Goal: Task Accomplishment & Management: Use online tool/utility

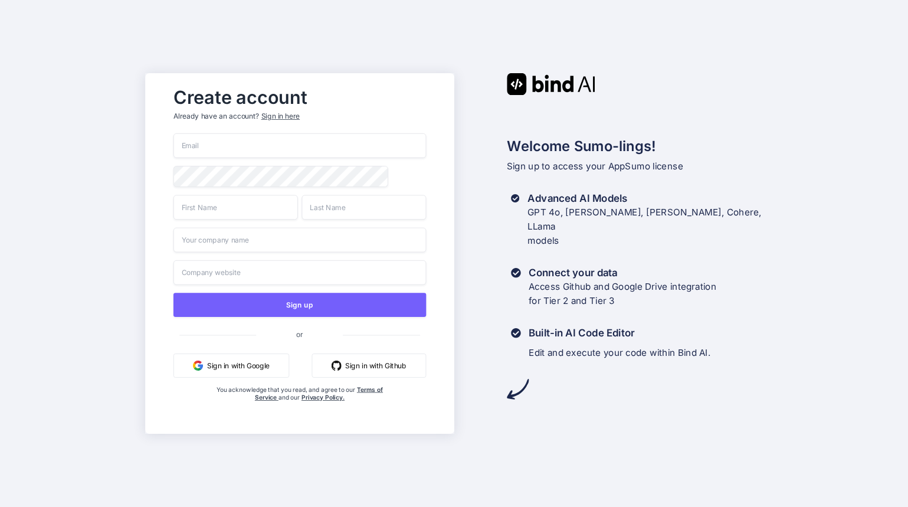
click at [255, 368] on button "Sign in with Google" at bounding box center [231, 365] width 116 height 24
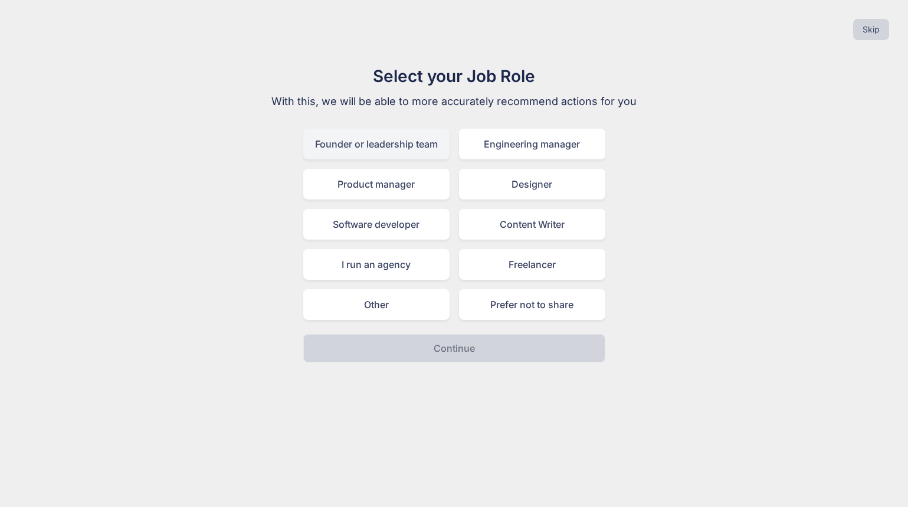
click at [378, 149] on div "Founder or leadership team" at bounding box center [376, 144] width 146 height 31
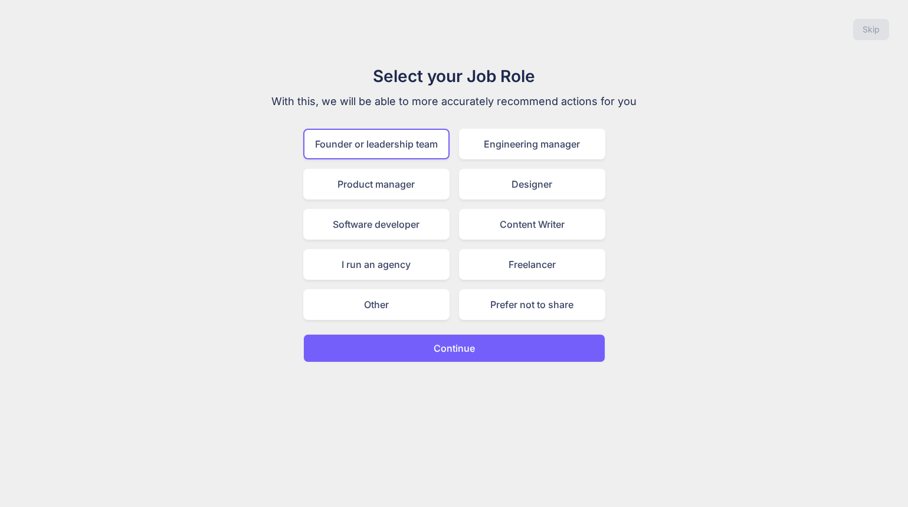
click at [417, 347] on button "Continue" at bounding box center [454, 348] width 302 height 28
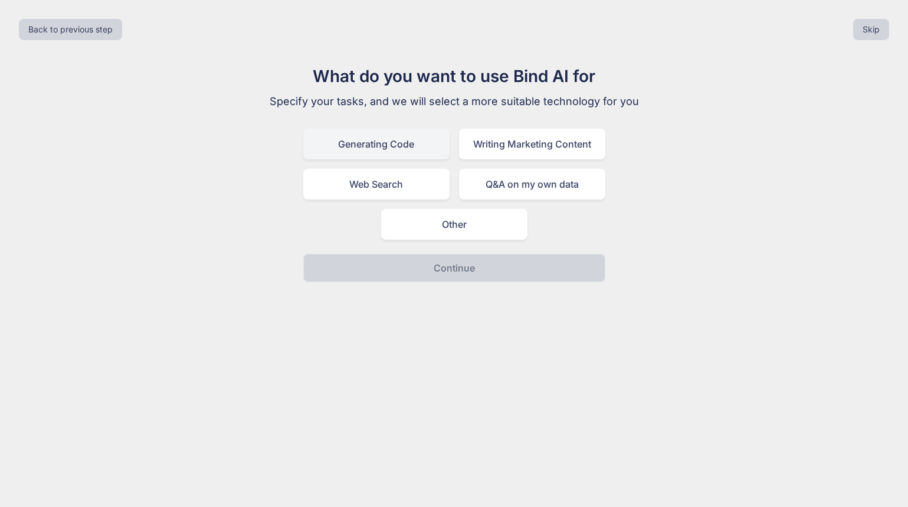
click at [410, 149] on div "Generating Code" at bounding box center [376, 144] width 146 height 31
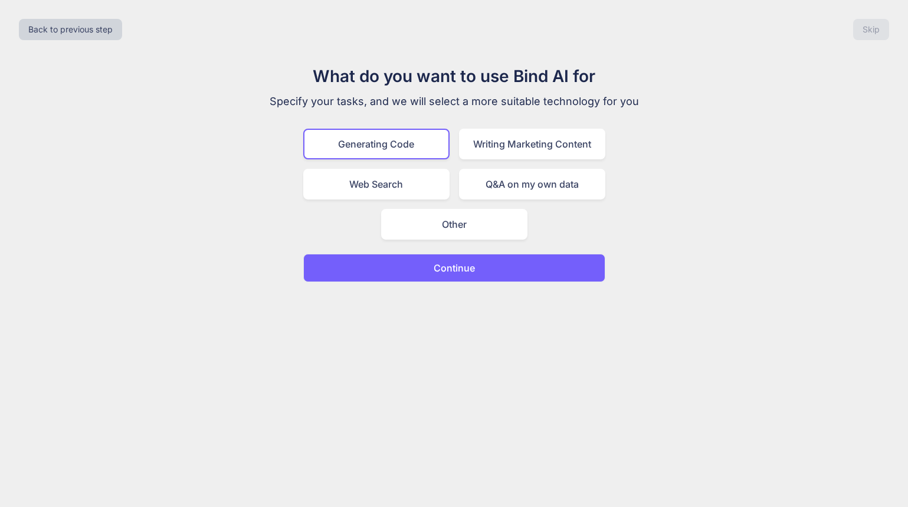
click at [455, 277] on button "Continue" at bounding box center [454, 268] width 302 height 28
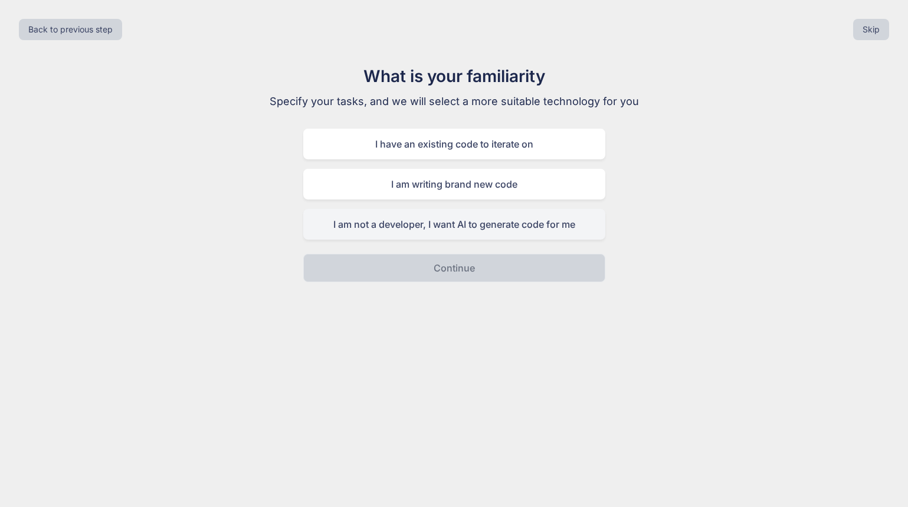
click at [454, 227] on div "I am not a developer, I want AI to generate code for me" at bounding box center [454, 224] width 302 height 31
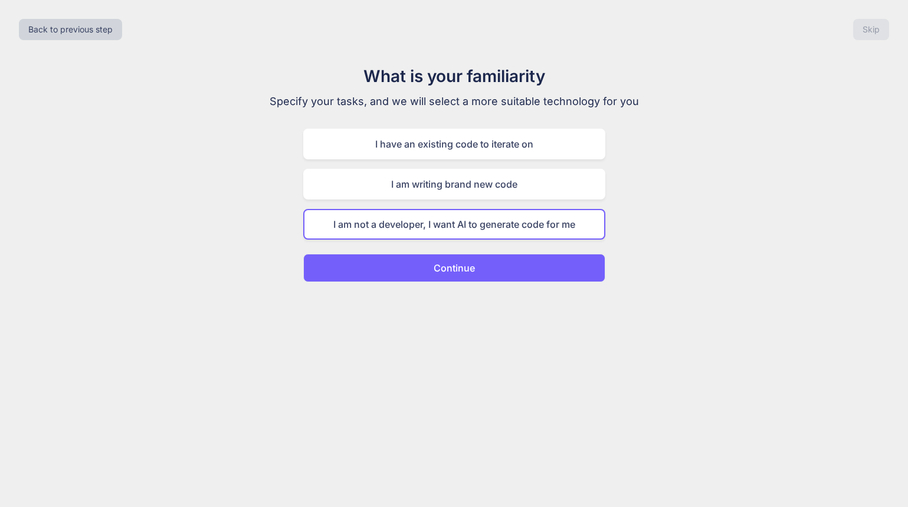
click at [454, 264] on p "Continue" at bounding box center [454, 268] width 41 height 14
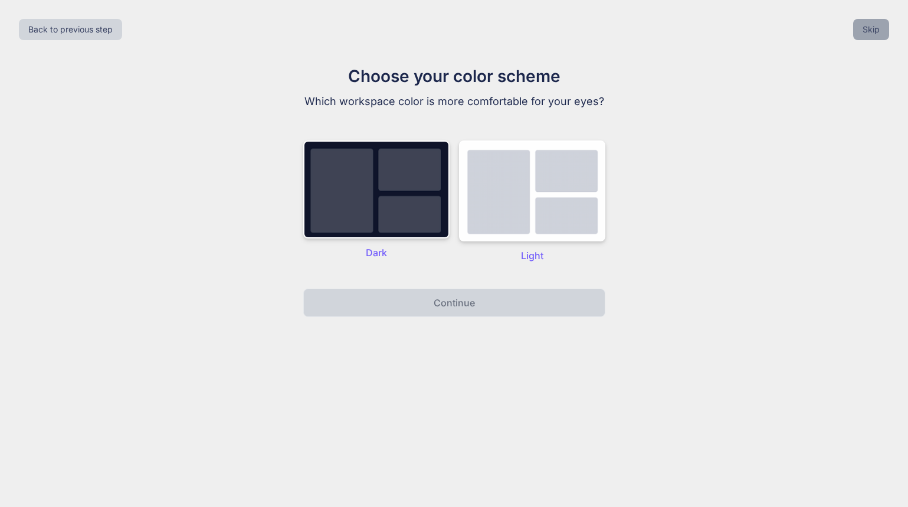
click at [867, 29] on button "Skip" at bounding box center [871, 29] width 36 height 21
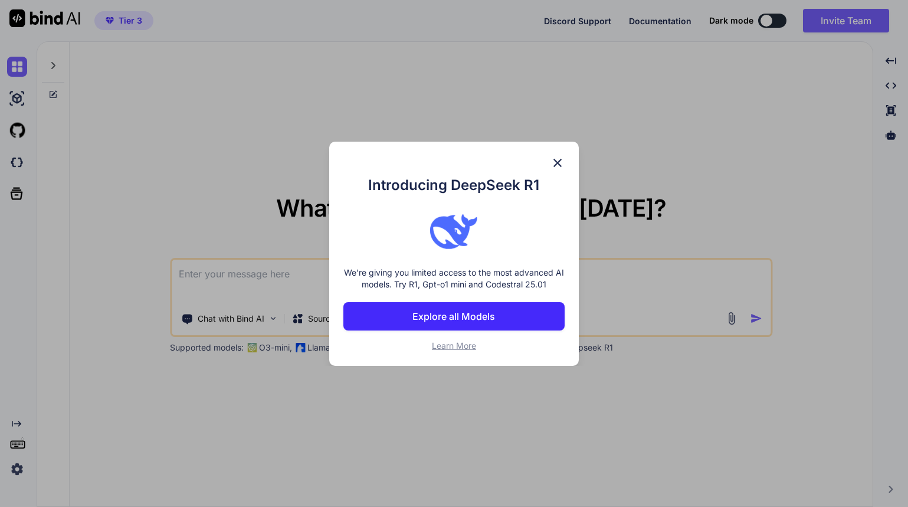
click at [414, 314] on p "Explore all Models" at bounding box center [453, 316] width 83 height 14
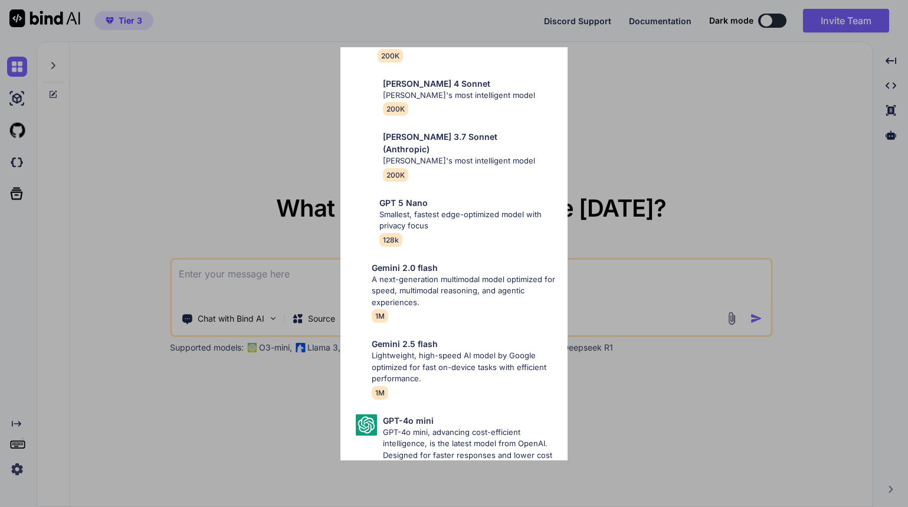
scroll to position [672, 0]
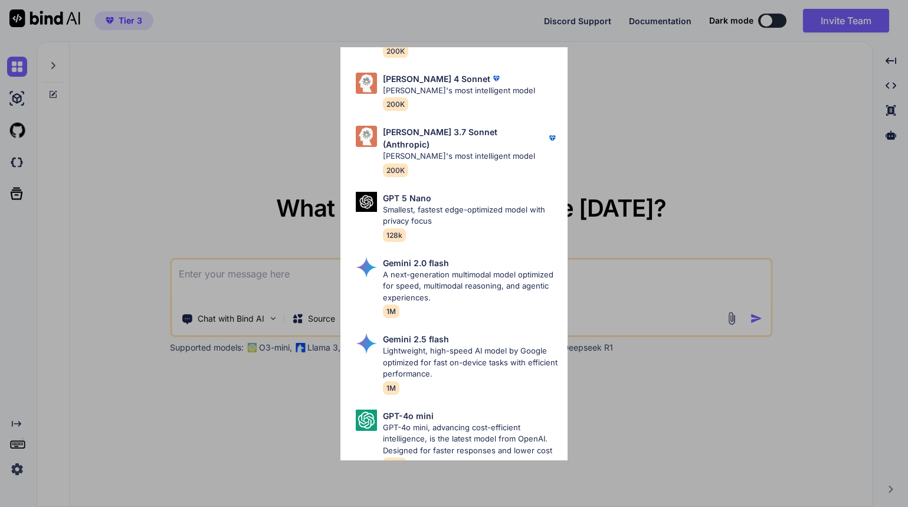
click at [635, 137] on div "All GPT 5 Mini Smaller, fast variant balancing speed and capability for light t…" at bounding box center [454, 253] width 908 height 507
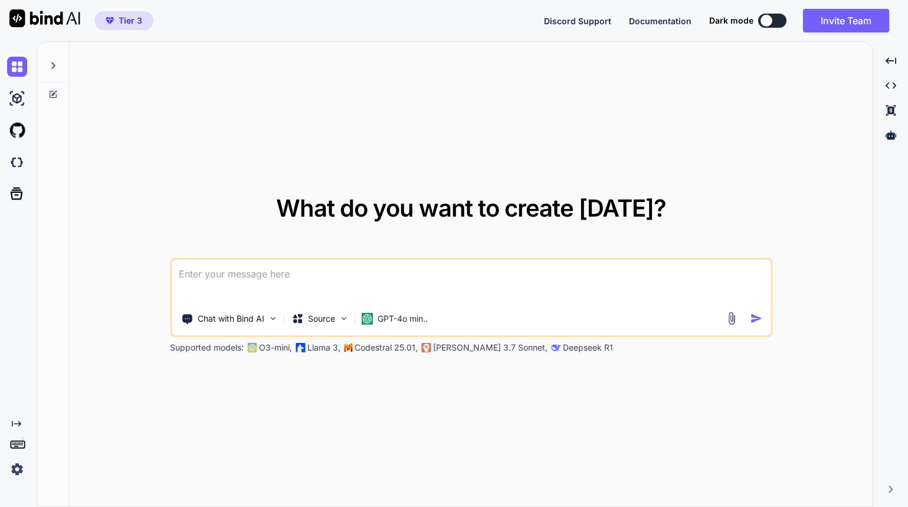
click at [14, 473] on img at bounding box center [17, 469] width 20 height 20
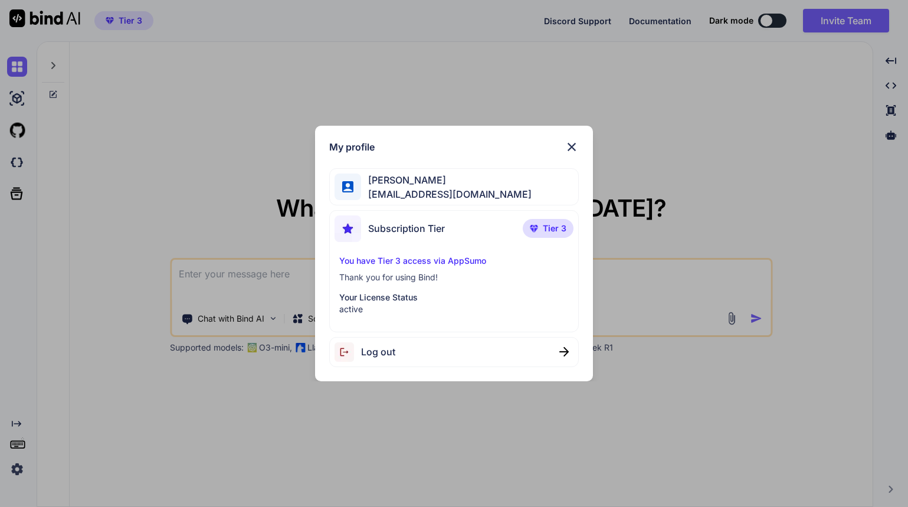
click at [573, 145] on img at bounding box center [572, 147] width 14 height 14
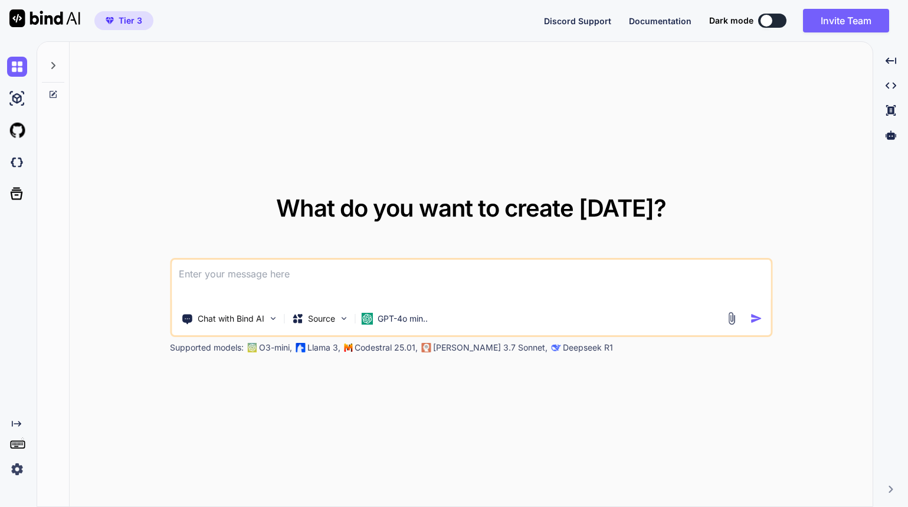
click at [243, 268] on textarea at bounding box center [471, 282] width 599 height 44
type textarea "howdo i get a token from github"
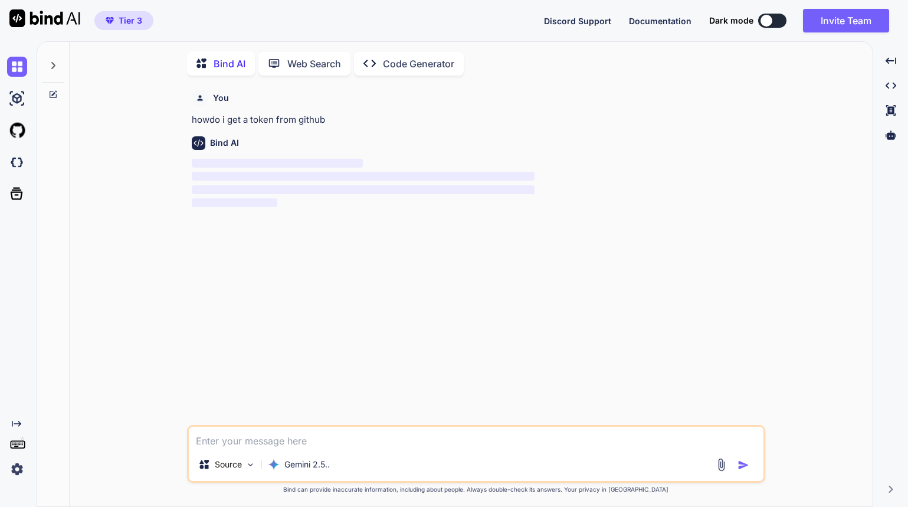
scroll to position [5, 0]
click at [766, 22] on div at bounding box center [766, 21] width 12 height 12
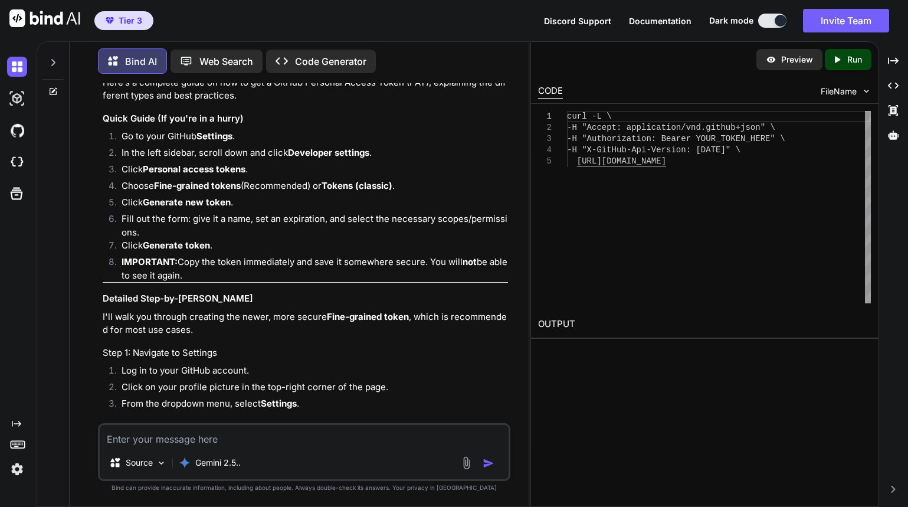
scroll to position [118, 0]
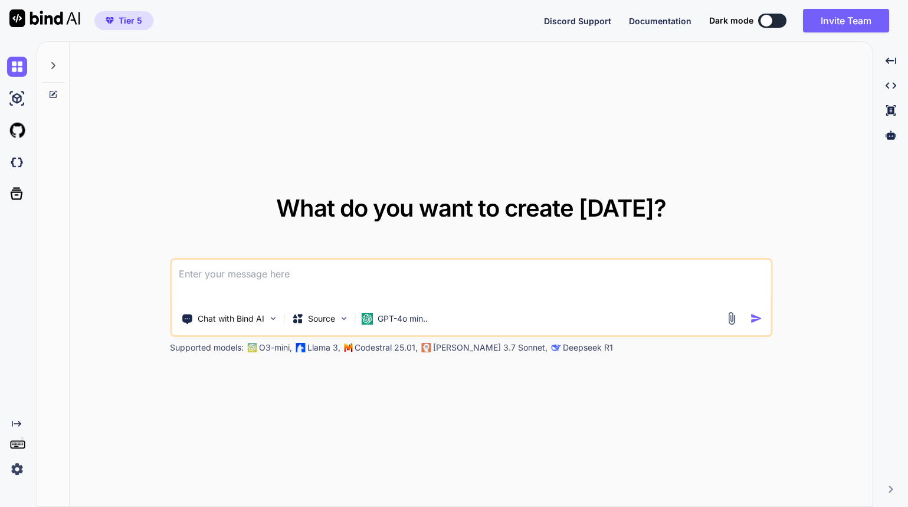
click at [18, 471] on img at bounding box center [17, 469] width 20 height 20
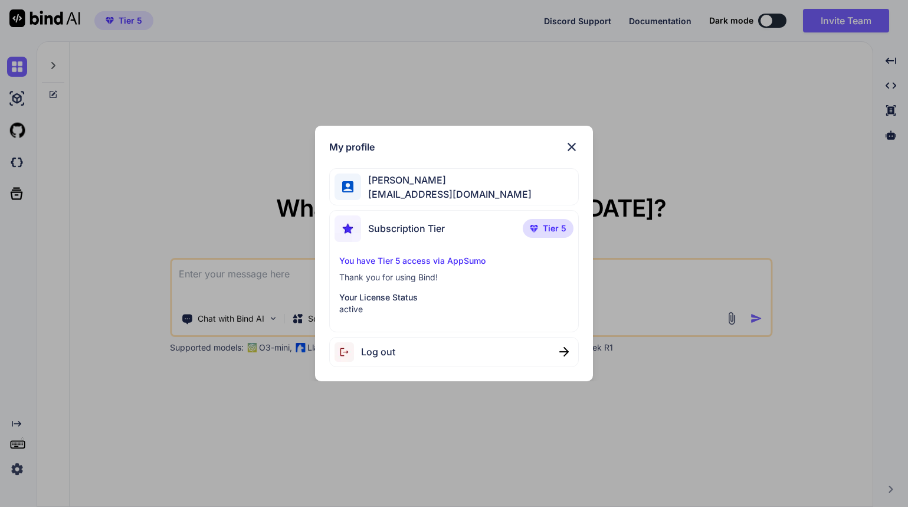
click at [575, 143] on img at bounding box center [572, 147] width 14 height 14
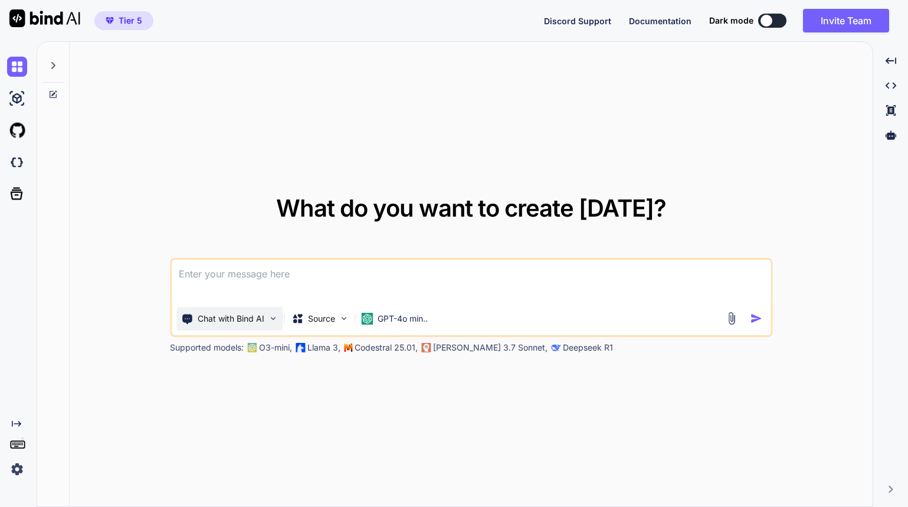
click at [260, 323] on p "Chat with Bind AI" at bounding box center [231, 319] width 67 height 12
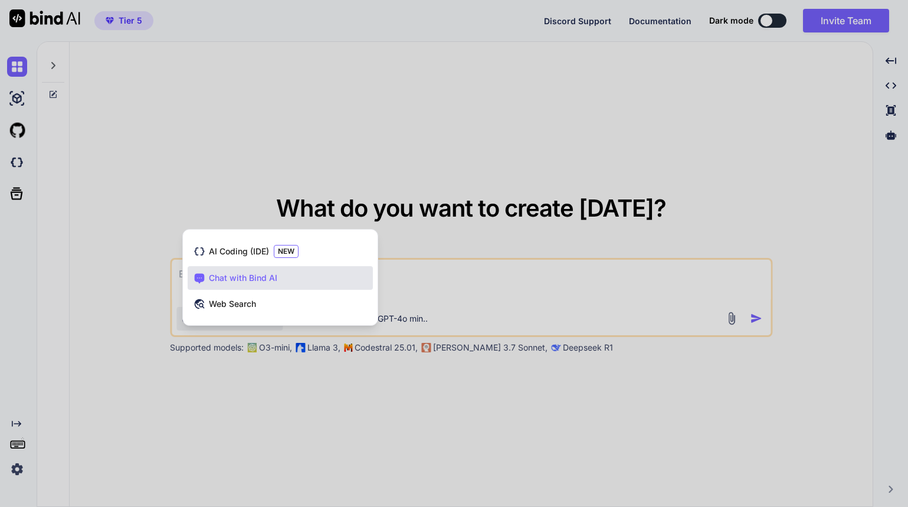
click at [127, 301] on div at bounding box center [454, 253] width 908 height 507
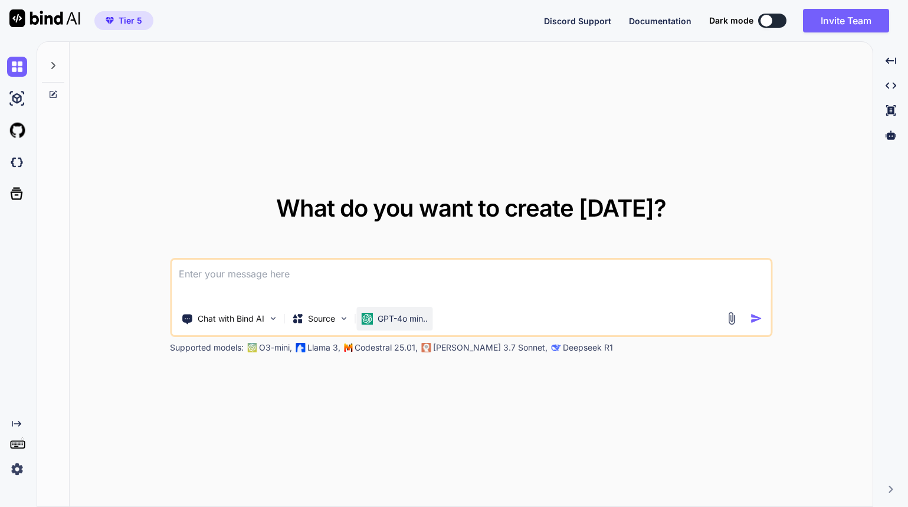
click at [392, 320] on p "GPT-4o min.." at bounding box center [403, 319] width 50 height 12
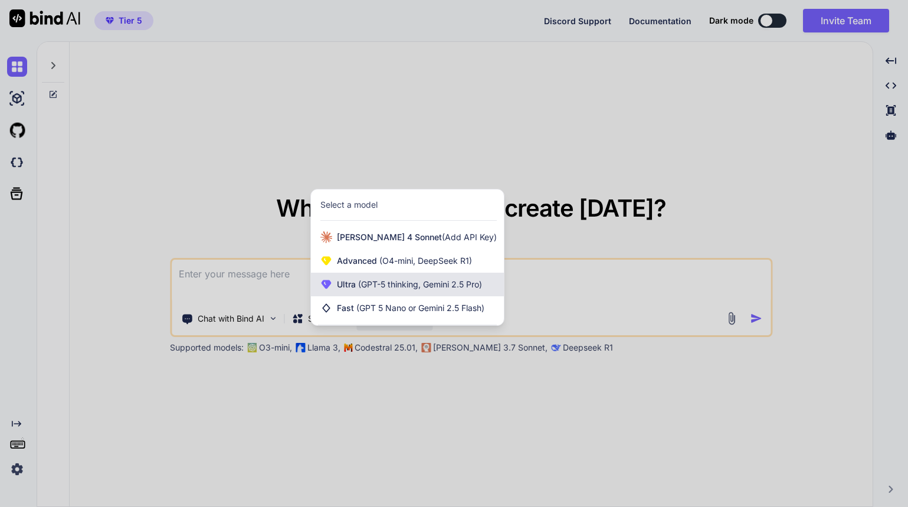
click at [368, 284] on span "(GPT-5 thinking, Gemini 2.5 Pro)" at bounding box center [419, 284] width 126 height 10
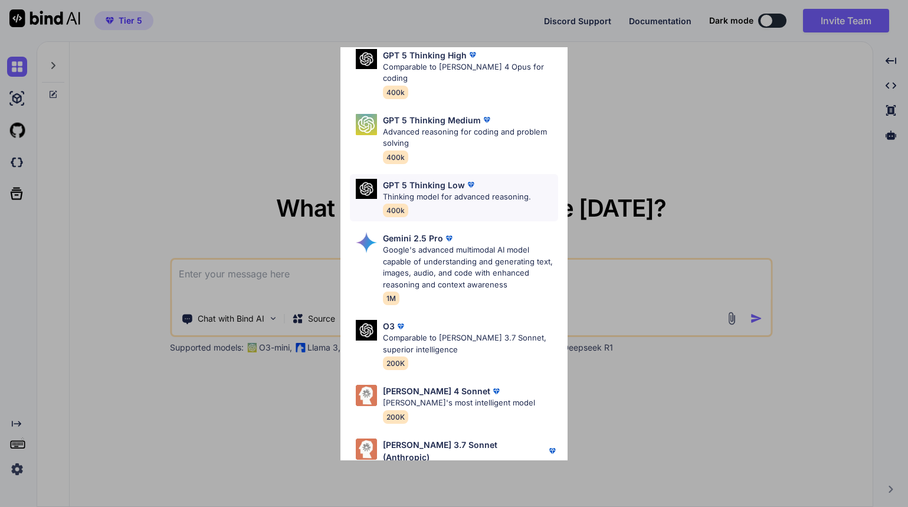
scroll to position [118, 0]
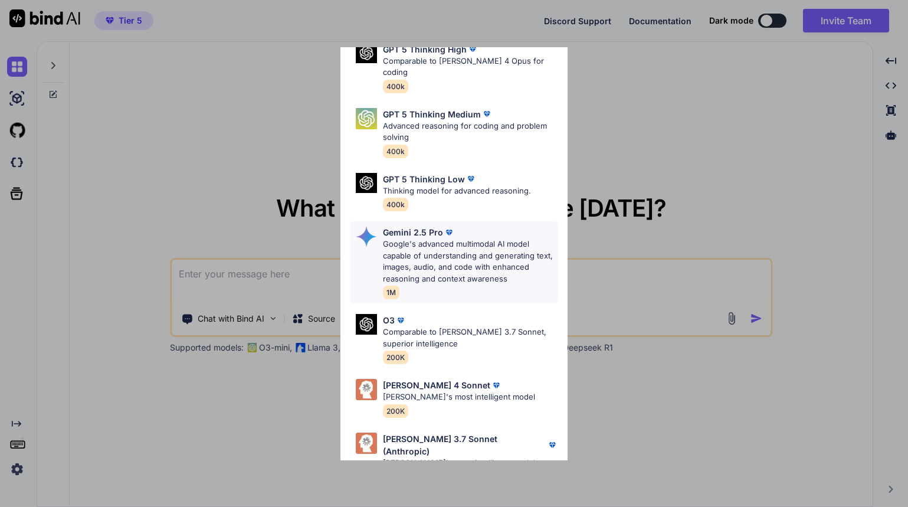
click at [437, 270] on p "Google's advanced multimodal AI model capable of understanding and generating t…" at bounding box center [470, 261] width 175 height 46
type textarea "x"
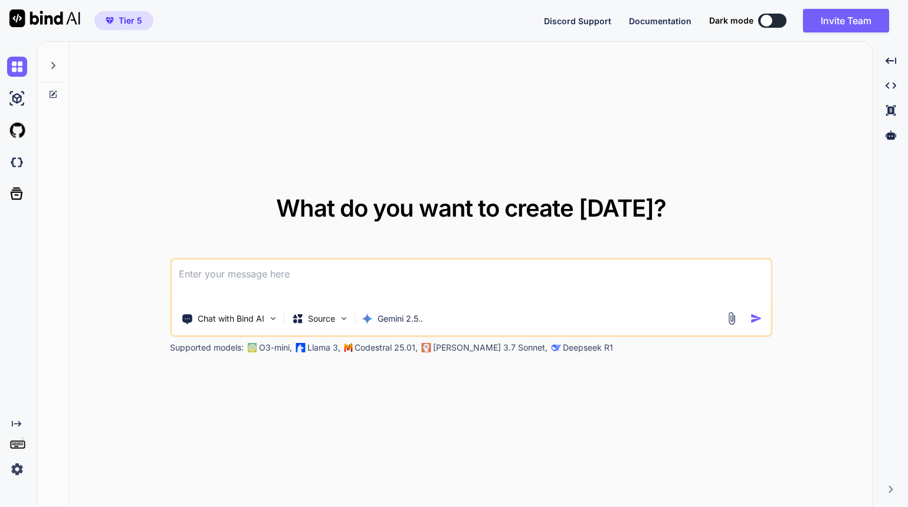
click at [608, 99] on div "What do you want to create today? Chat with Bind AI Source Gemini 2.5.. Support…" at bounding box center [471, 274] width 803 height 465
click at [139, 62] on div "What do you want to create today? Chat with Bind AI Source Gemini 2.5.. Support…" at bounding box center [471, 274] width 803 height 465
click at [15, 104] on img at bounding box center [17, 98] width 20 height 20
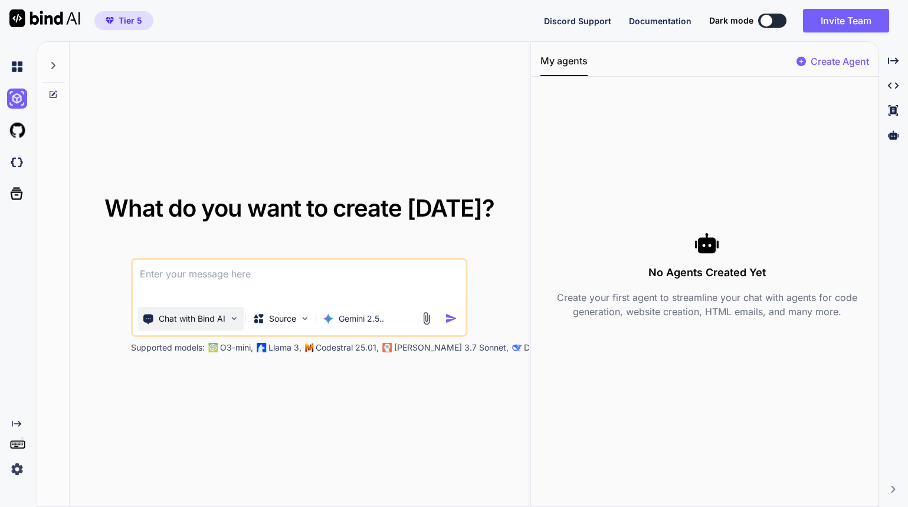
click at [233, 314] on img at bounding box center [234, 318] width 10 height 10
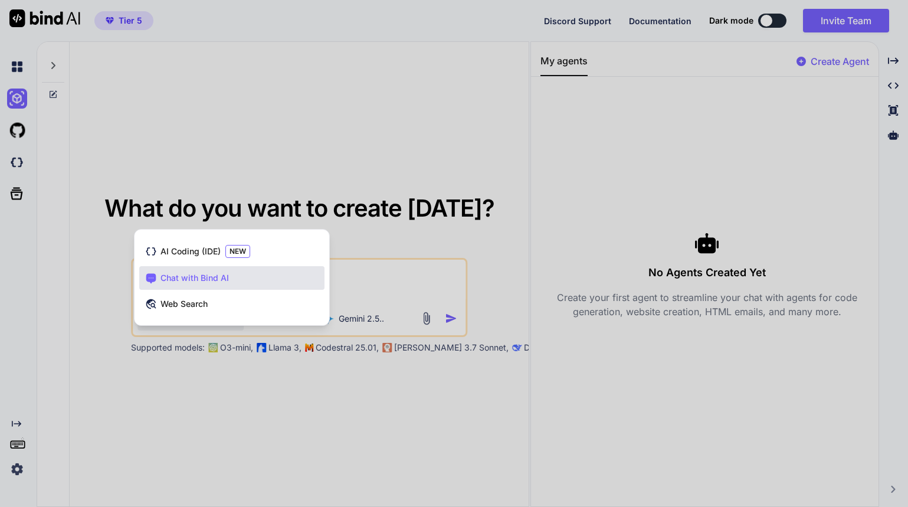
click at [94, 231] on div at bounding box center [454, 253] width 908 height 507
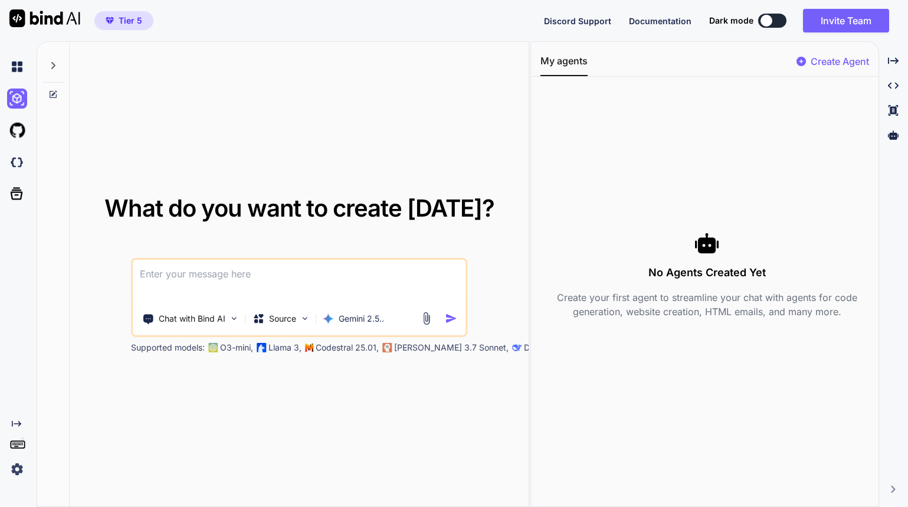
click at [217, 284] on textarea at bounding box center [299, 282] width 333 height 44
click at [25, 132] on img at bounding box center [17, 130] width 20 height 20
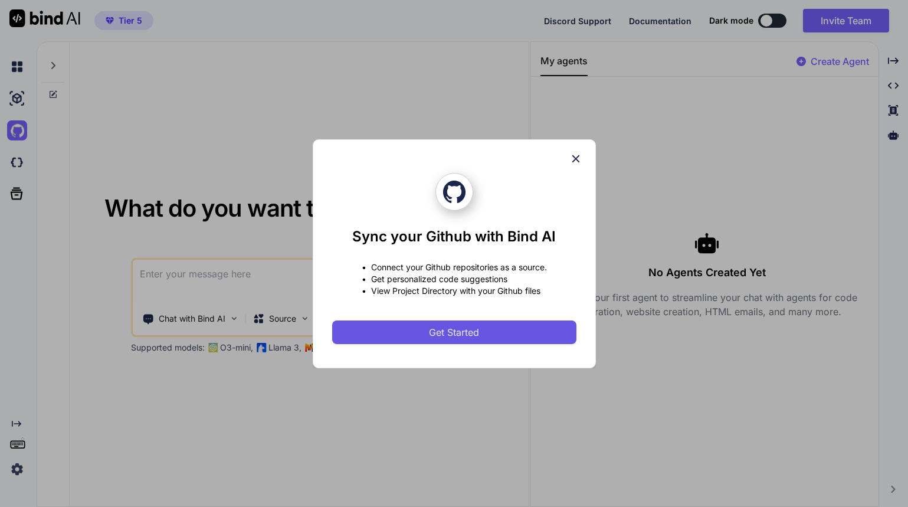
click at [473, 334] on span "Get Started" at bounding box center [454, 332] width 50 height 14
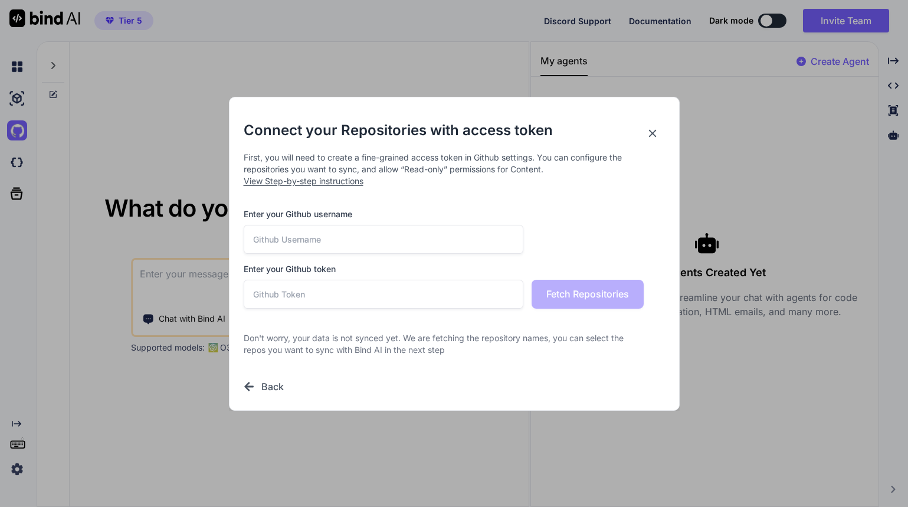
click at [428, 233] on input "text" at bounding box center [384, 239] width 280 height 29
click at [352, 182] on span "View Step-by-step instructions" at bounding box center [304, 181] width 120 height 10
click at [380, 302] on input "text" at bounding box center [384, 294] width 280 height 29
click at [772, 15] on div "Connect your Repositories with access token First, you will need to create a fi…" at bounding box center [454, 253] width 908 height 507
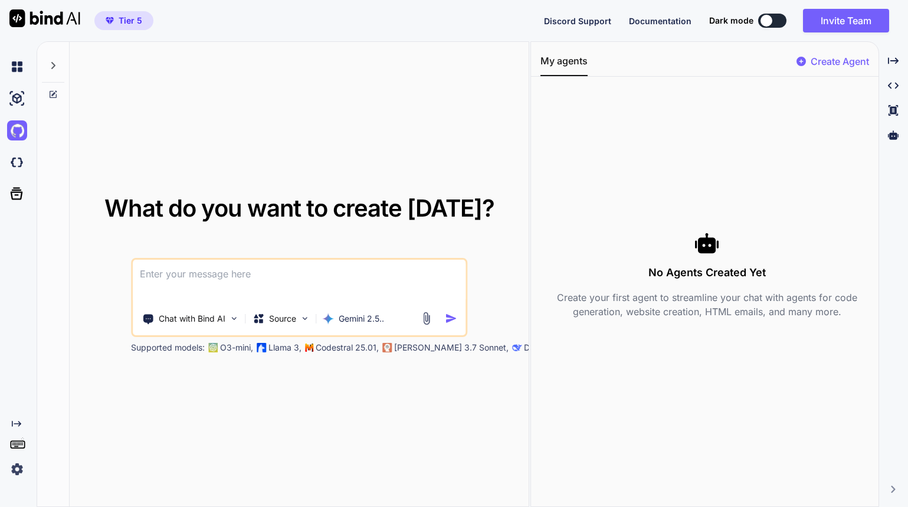
click at [18, 474] on img at bounding box center [17, 469] width 20 height 20
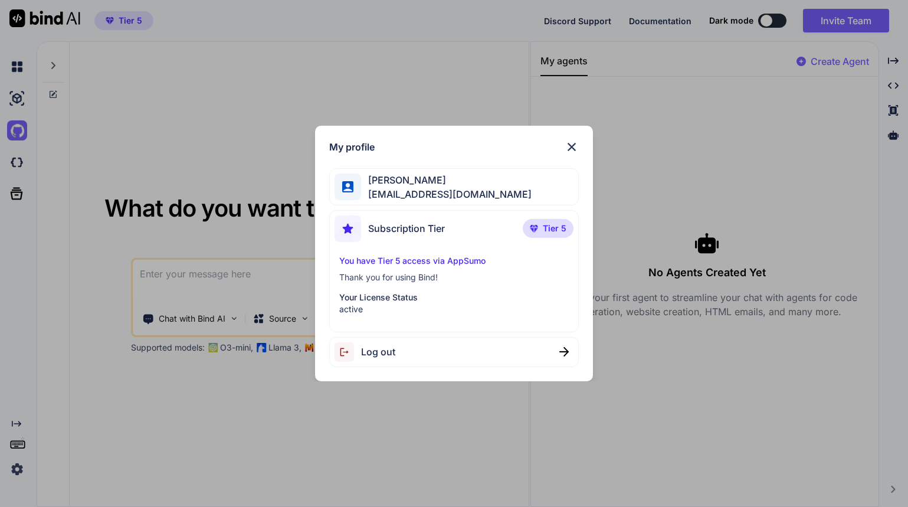
click at [18, 474] on div "My profile [PERSON_NAME] [EMAIL_ADDRESS][DOMAIN_NAME] Subscription Tier Tier 5 …" at bounding box center [454, 253] width 908 height 507
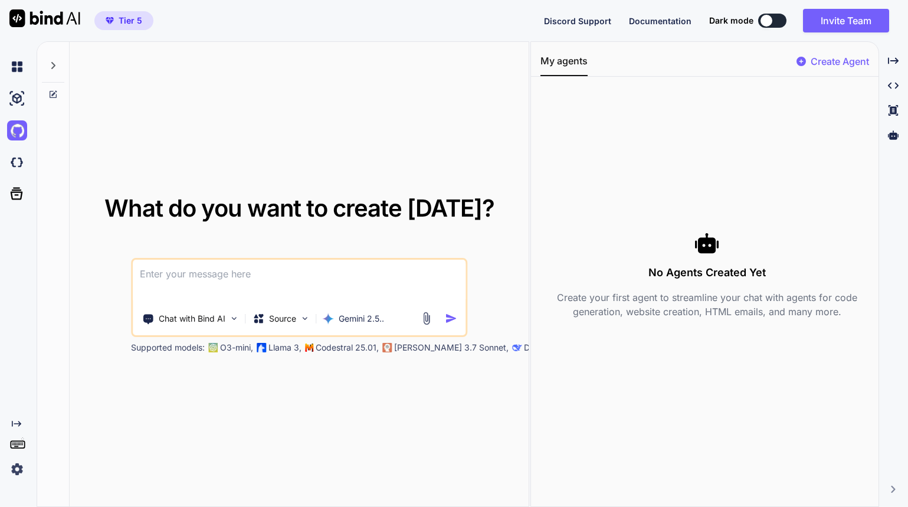
click at [18, 474] on img at bounding box center [17, 469] width 20 height 20
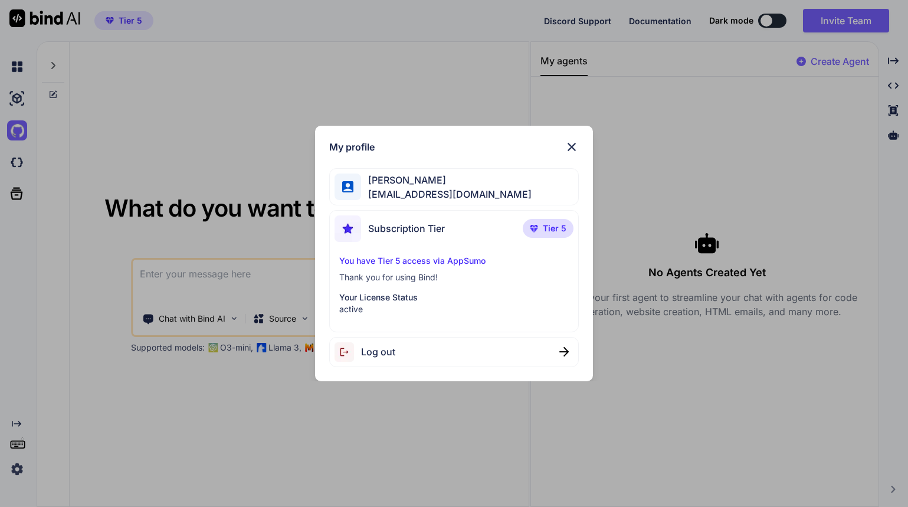
click at [18, 474] on div "My profile [PERSON_NAME] [EMAIL_ADDRESS][DOMAIN_NAME] Subscription Tier Tier 5 …" at bounding box center [454, 253] width 908 height 507
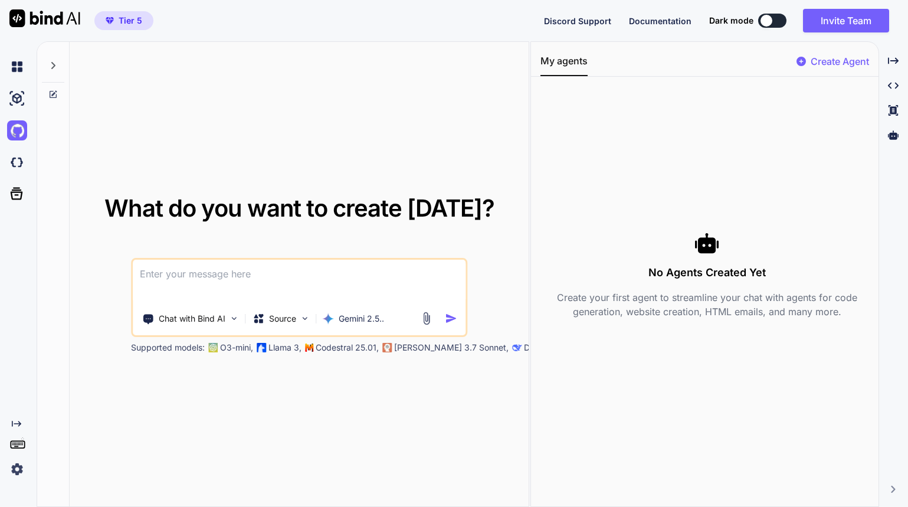
click at [41, 19] on img at bounding box center [44, 18] width 71 height 18
click at [51, 71] on div at bounding box center [53, 62] width 22 height 41
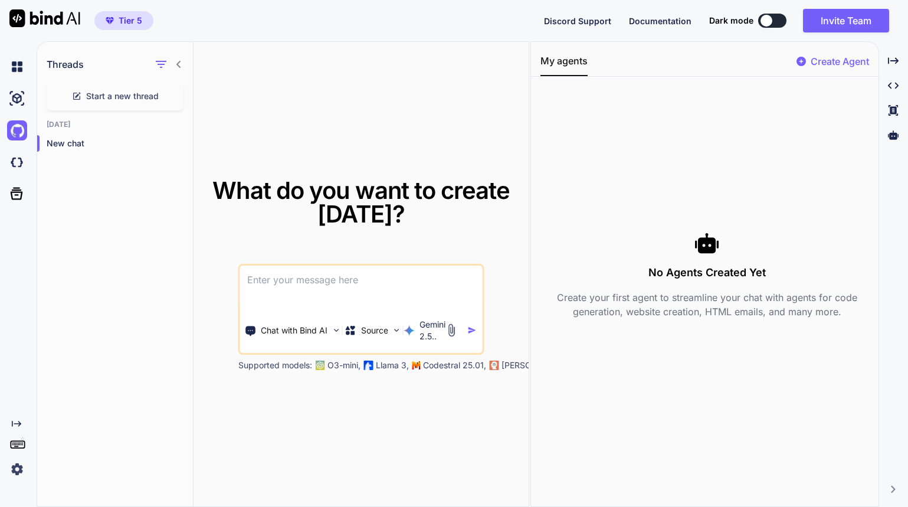
click at [182, 67] on icon at bounding box center [178, 64] width 9 height 9
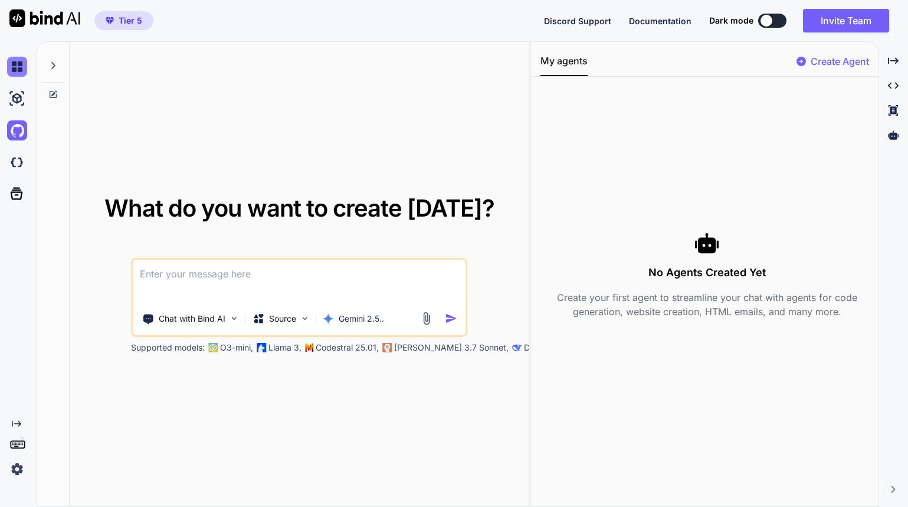
click at [16, 68] on img at bounding box center [17, 67] width 20 height 20
click at [22, 99] on img at bounding box center [17, 98] width 20 height 20
click at [21, 469] on img at bounding box center [17, 469] width 20 height 20
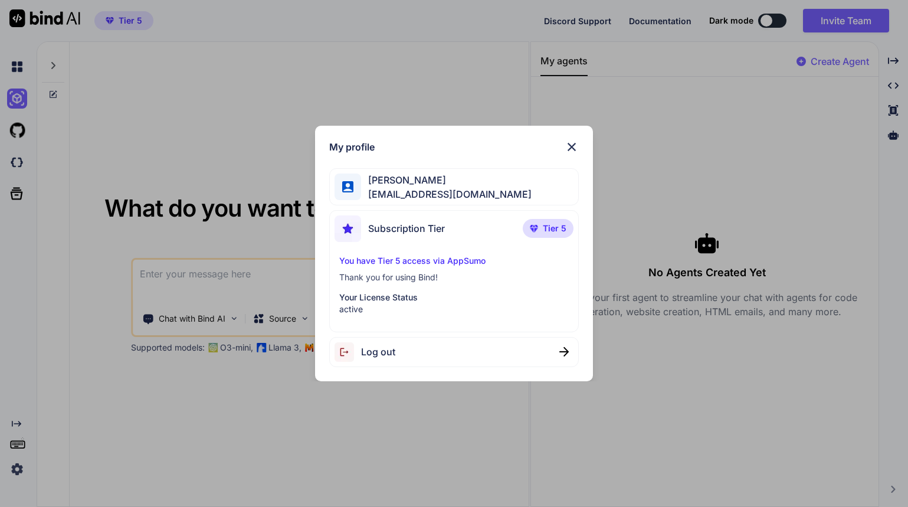
click at [401, 188] on span "[EMAIL_ADDRESS][DOMAIN_NAME]" at bounding box center [446, 194] width 170 height 14
click at [571, 156] on div "My profile [PERSON_NAME] [EMAIL_ADDRESS][DOMAIN_NAME] Subscription Tier Tier 5 …" at bounding box center [453, 253] width 277 height 255
click at [569, 150] on img at bounding box center [572, 147] width 14 height 14
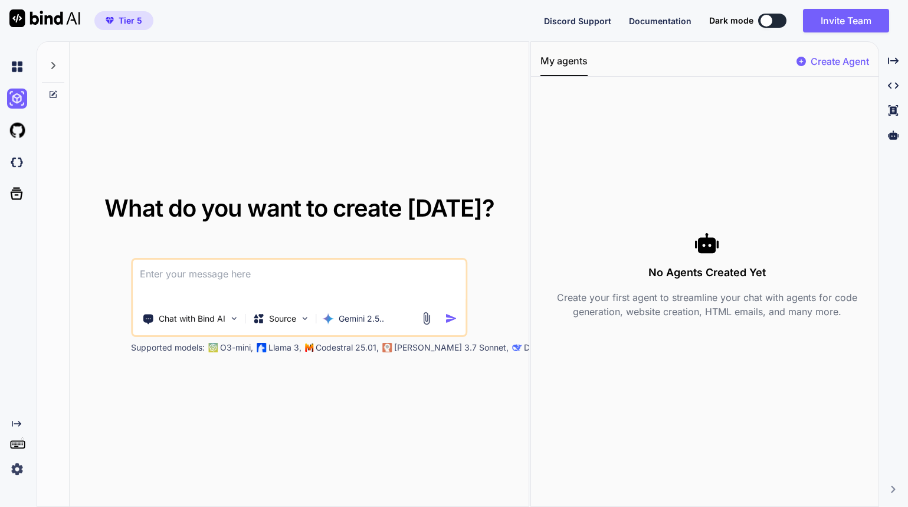
click at [33, 23] on img at bounding box center [44, 18] width 71 height 18
click at [20, 130] on img at bounding box center [17, 130] width 20 height 20
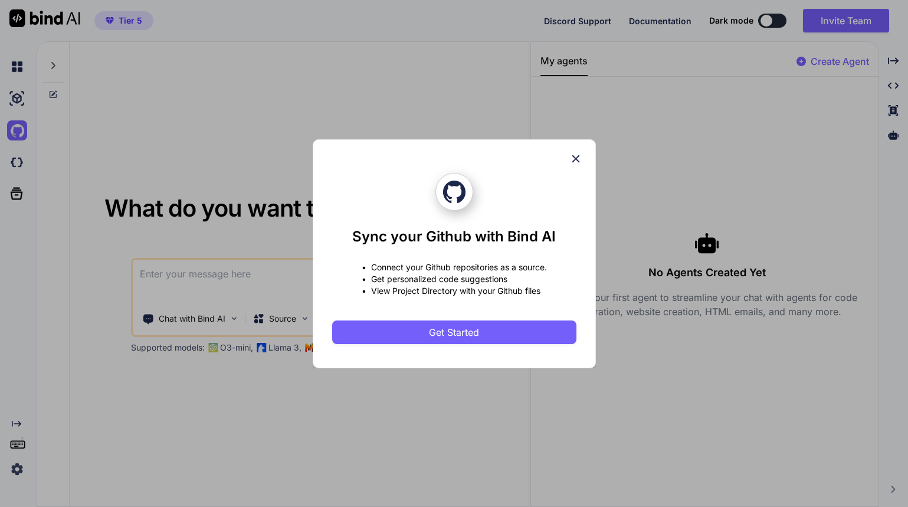
click at [24, 168] on div "Sync your Github with Bind AI • Connect your Github repositories as a source. •…" at bounding box center [454, 253] width 908 height 507
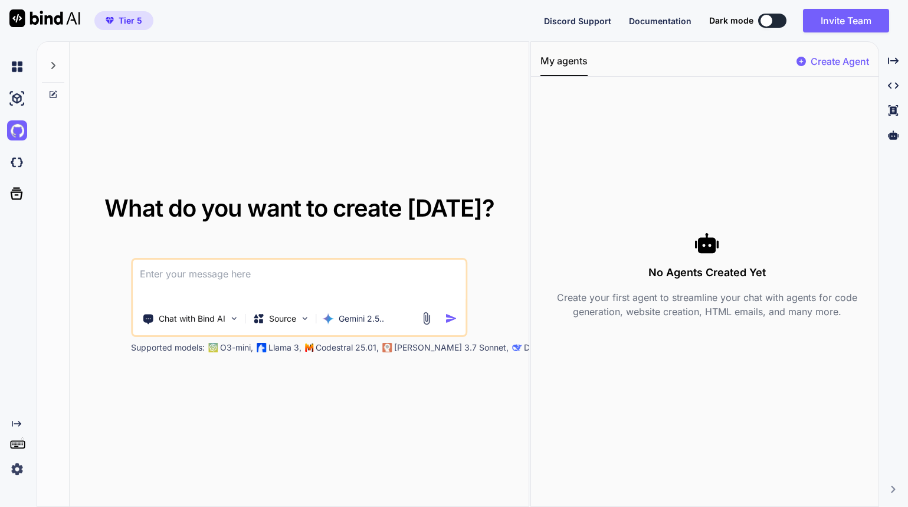
click at [24, 168] on img at bounding box center [17, 162] width 20 height 20
click at [14, 132] on img at bounding box center [17, 130] width 20 height 20
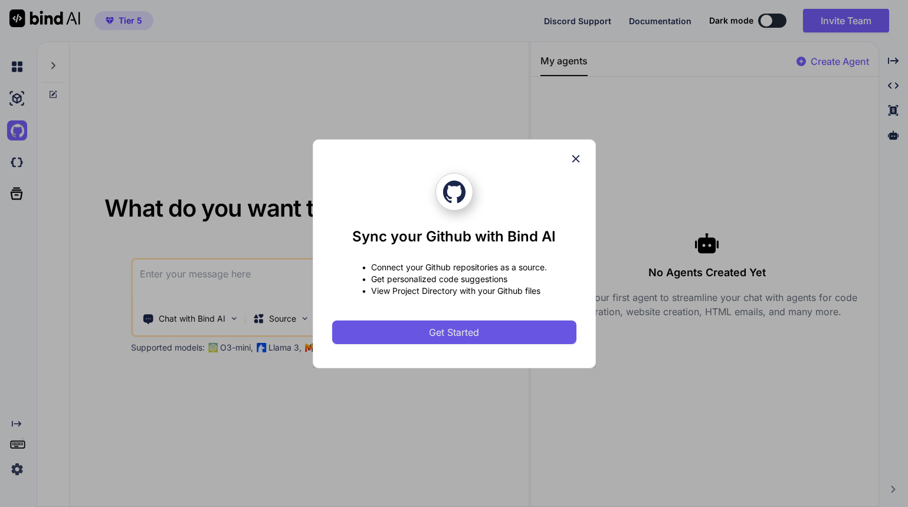
click at [438, 332] on span "Get Started" at bounding box center [454, 332] width 50 height 14
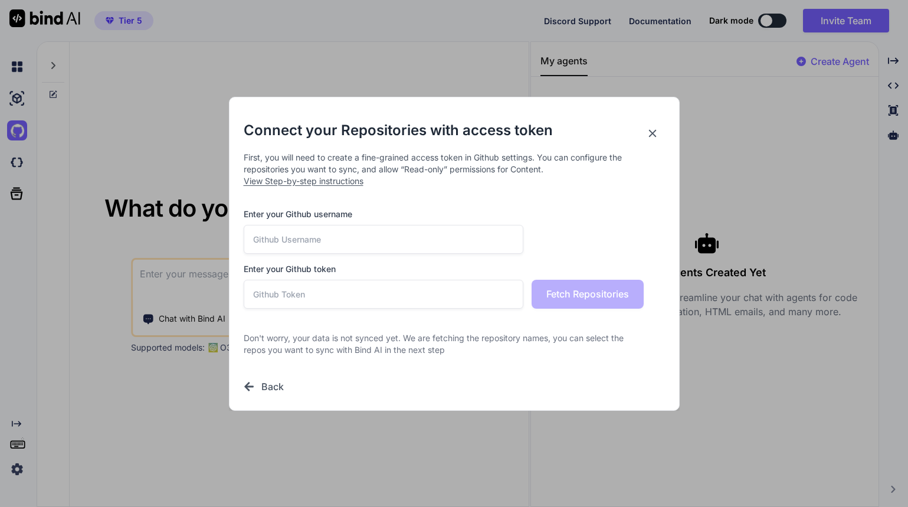
click at [293, 287] on input "text" at bounding box center [384, 294] width 280 height 29
paste input "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"
type input "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"
click at [287, 235] on input "text" at bounding box center [384, 239] width 280 height 29
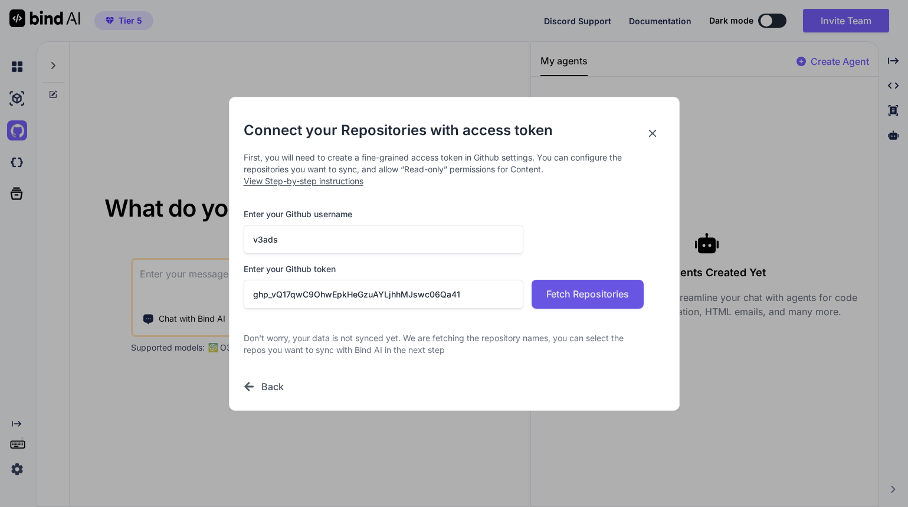
type input "v3ads"
click at [574, 286] on button "Fetch Repositories" at bounding box center [588, 294] width 112 height 29
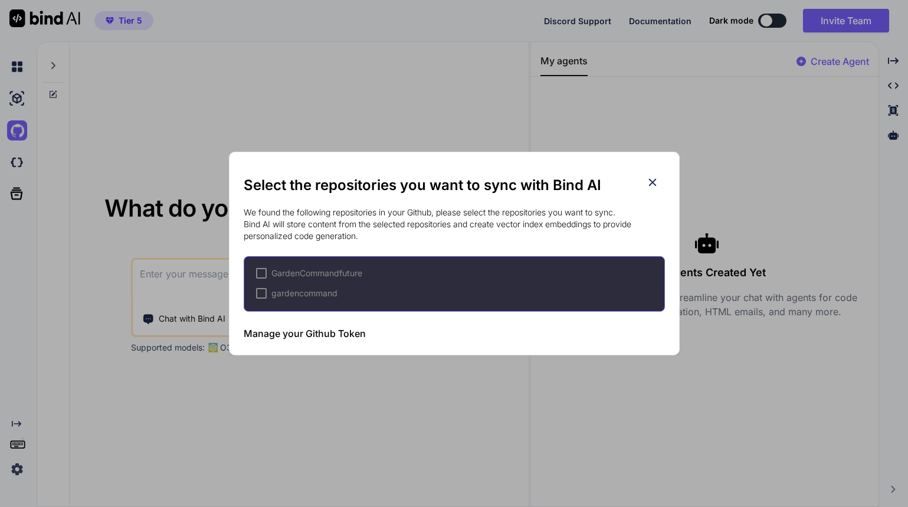
click at [263, 271] on div at bounding box center [261, 273] width 11 height 11
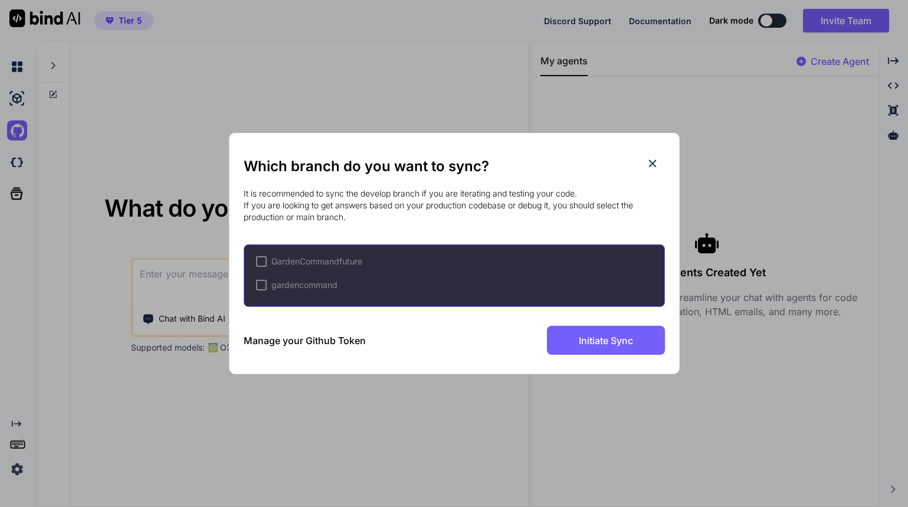
click at [263, 261] on div at bounding box center [261, 261] width 11 height 11
click at [590, 362] on div "Which branch do you want to sync? It is recommended to sync the develop branch …" at bounding box center [454, 253] width 421 height 240
click at [598, 363] on div "Which branch do you want to sync? It is recommended to sync the develop branch …" at bounding box center [454, 253] width 421 height 240
click at [262, 281] on div at bounding box center [261, 285] width 11 height 11
click at [262, 283] on span "✔" at bounding box center [261, 285] width 7 height 12
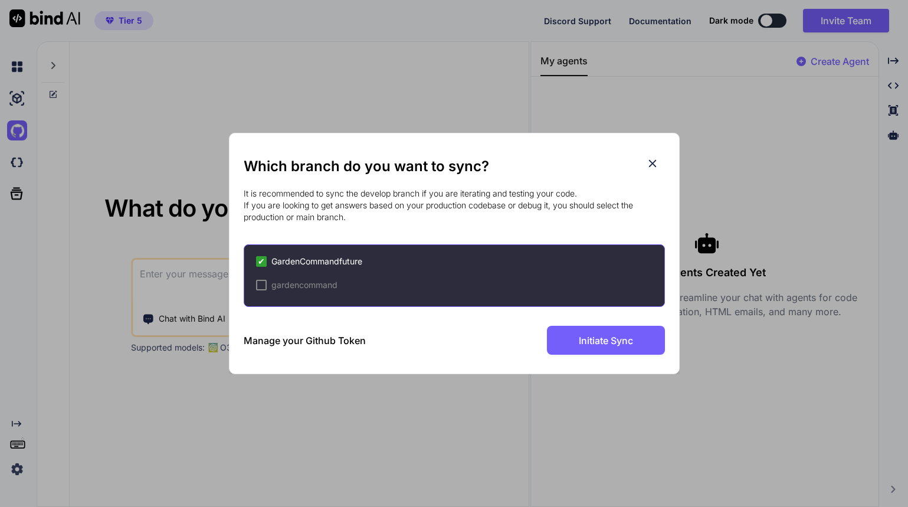
click at [560, 362] on div "Which branch do you want to sync? It is recommended to sync the develop branch …" at bounding box center [454, 253] width 421 height 240
click at [612, 362] on div "Which branch do you want to sync? It is recommended to sync the develop branch …" at bounding box center [454, 253] width 421 height 240
click at [607, 362] on div "Which branch do you want to sync? It is recommended to sync the develop branch …" at bounding box center [454, 253] width 421 height 240
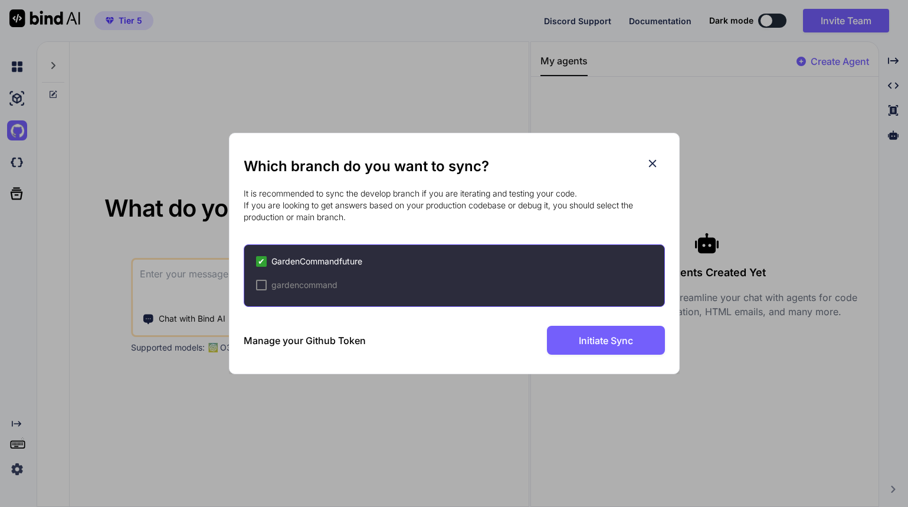
click at [656, 164] on icon at bounding box center [652, 163] width 13 height 13
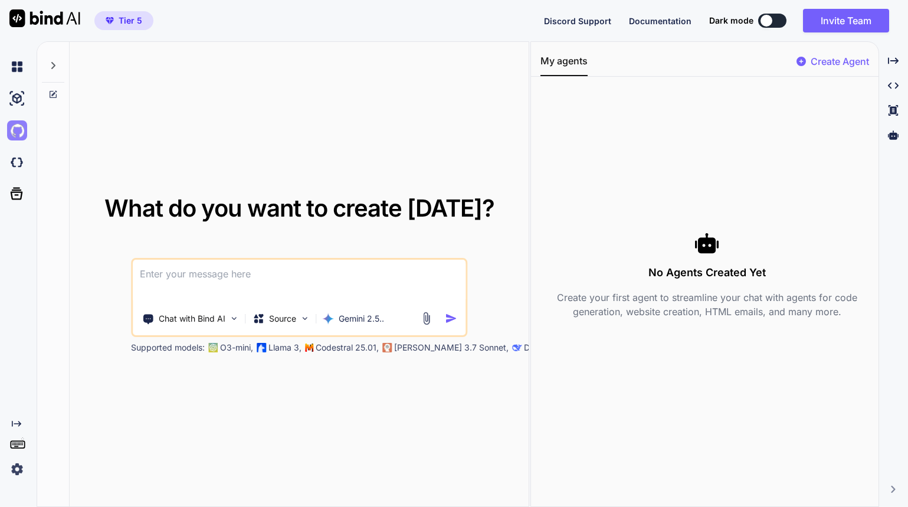
click at [21, 130] on img at bounding box center [17, 130] width 20 height 20
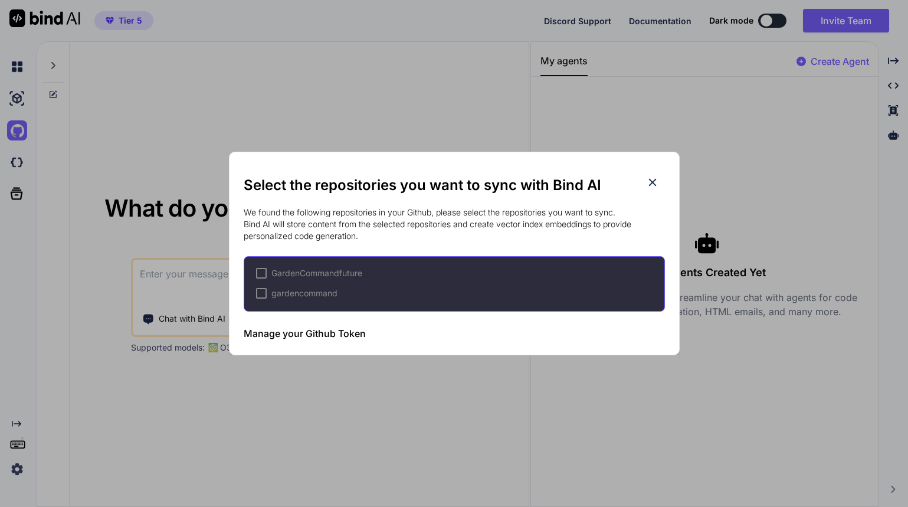
click at [655, 181] on icon at bounding box center [652, 182] width 13 height 13
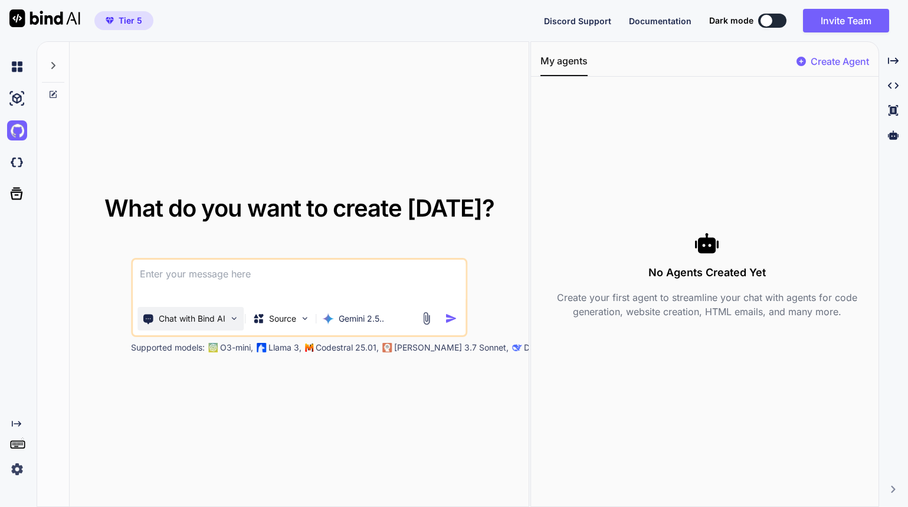
click at [214, 319] on p "Chat with Bind AI" at bounding box center [192, 319] width 67 height 12
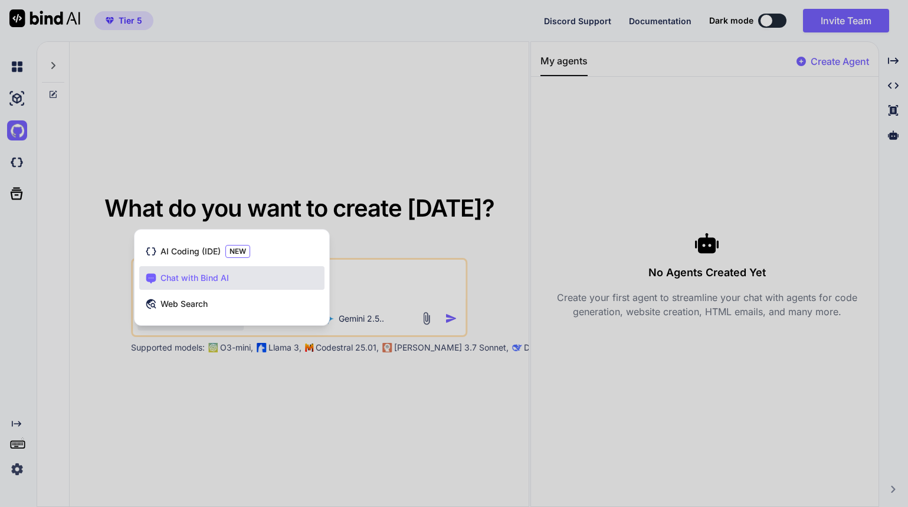
click at [61, 309] on div at bounding box center [454, 253] width 908 height 507
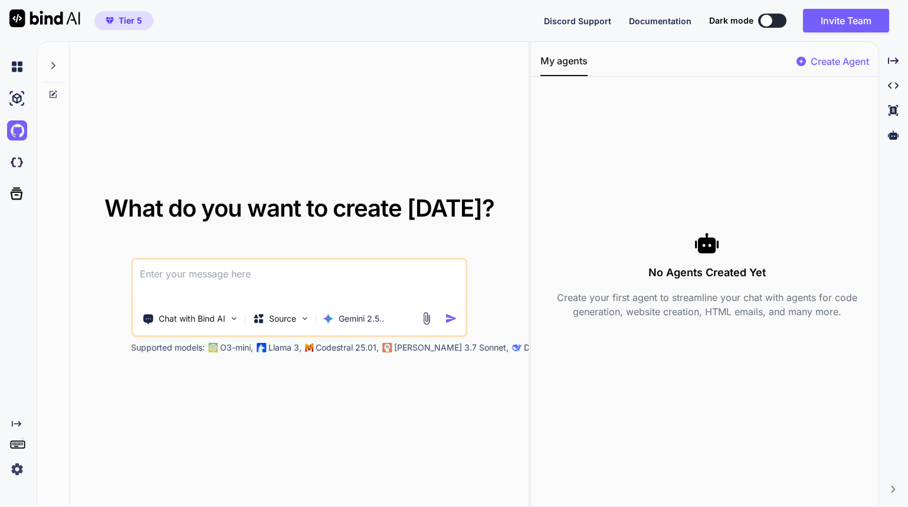
click at [770, 21] on div at bounding box center [766, 21] width 12 height 12
click at [769, 23] on div at bounding box center [766, 21] width 12 height 12
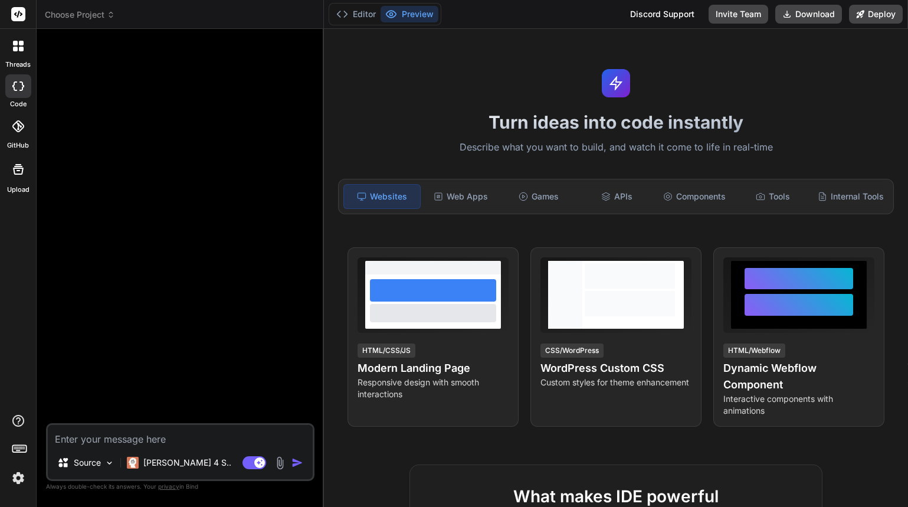
click at [21, 483] on img at bounding box center [18, 478] width 20 height 20
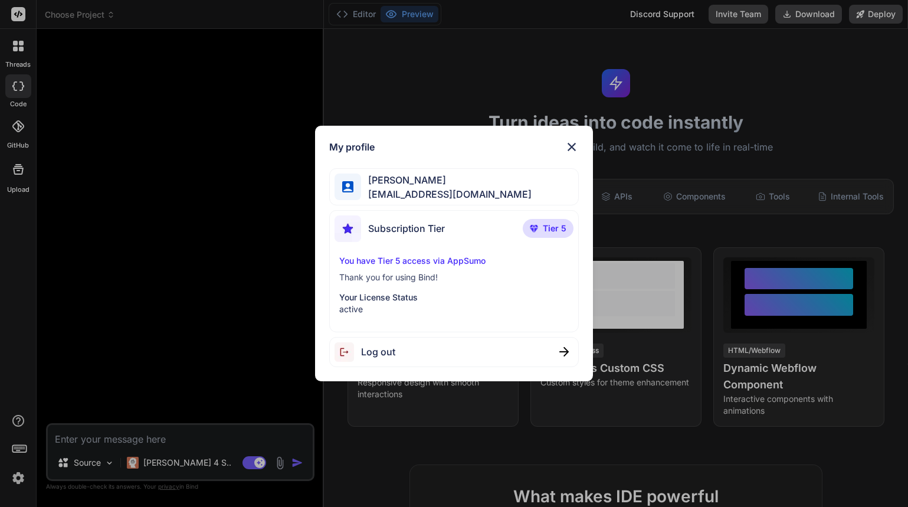
click at [24, 134] on div "My profile [PERSON_NAME] [EMAIL_ADDRESS][DOMAIN_NAME] Subscription Tier Tier 5 …" at bounding box center [454, 253] width 908 height 507
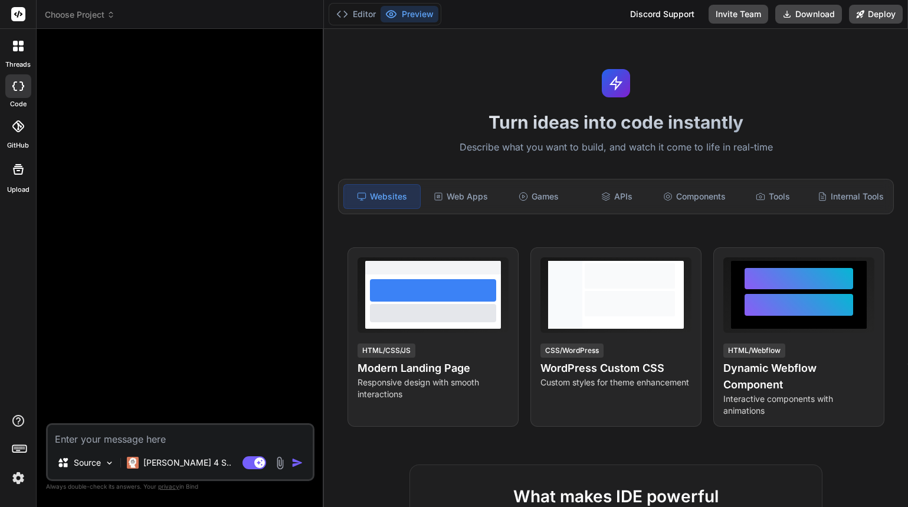
click at [24, 134] on div at bounding box center [18, 126] width 26 height 26
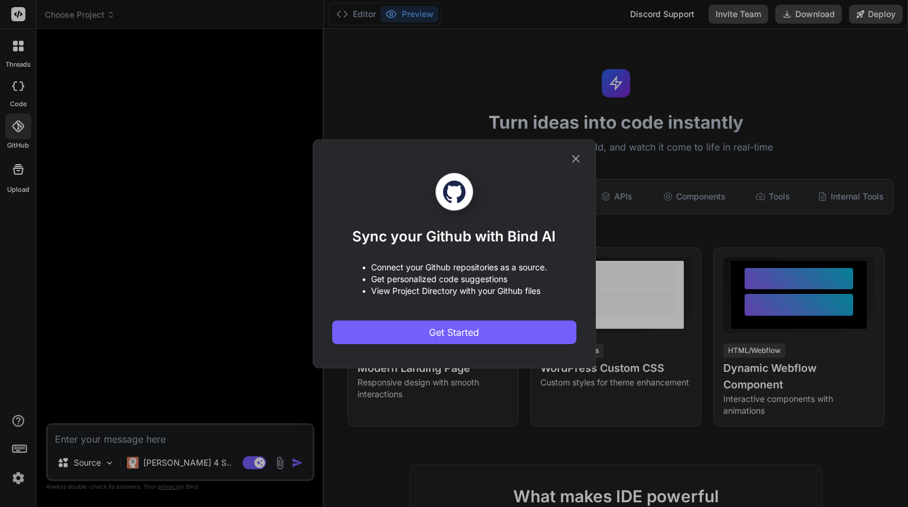
click at [23, 12] on div "Sync your Github with Bind AI • Connect your Github repositories as a source. •…" at bounding box center [454, 253] width 908 height 507
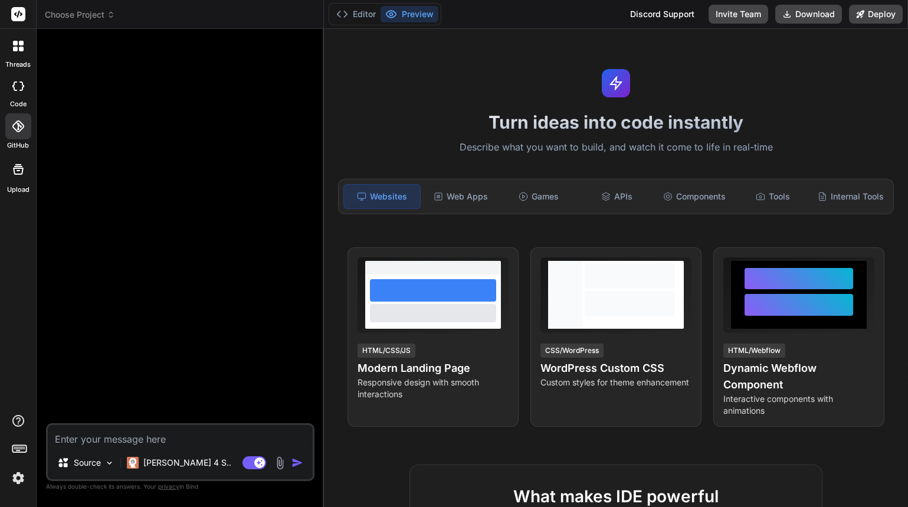
click at [23, 12] on rect at bounding box center [18, 14] width 14 height 14
click at [178, 464] on p "Claude 4 S.." at bounding box center [187, 463] width 88 height 12
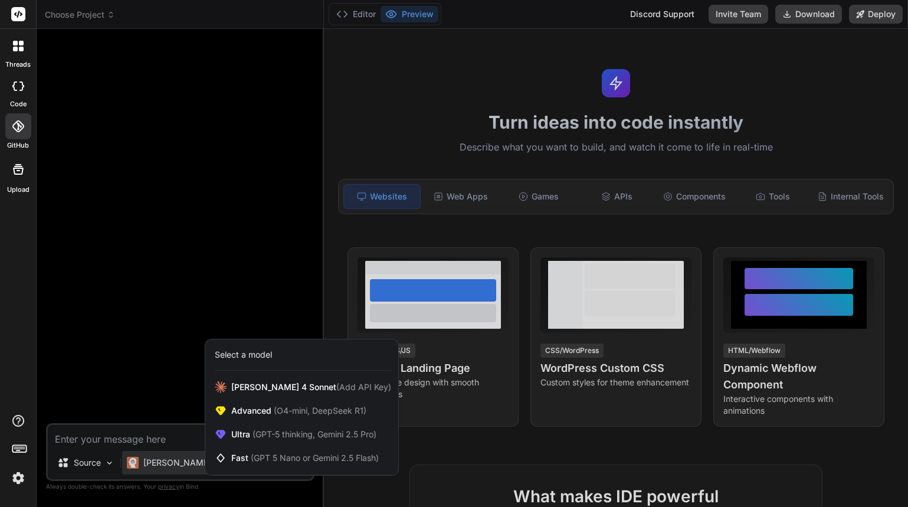
click at [18, 18] on rect at bounding box center [18, 14] width 14 height 14
click at [12, 480] on img at bounding box center [18, 478] width 20 height 20
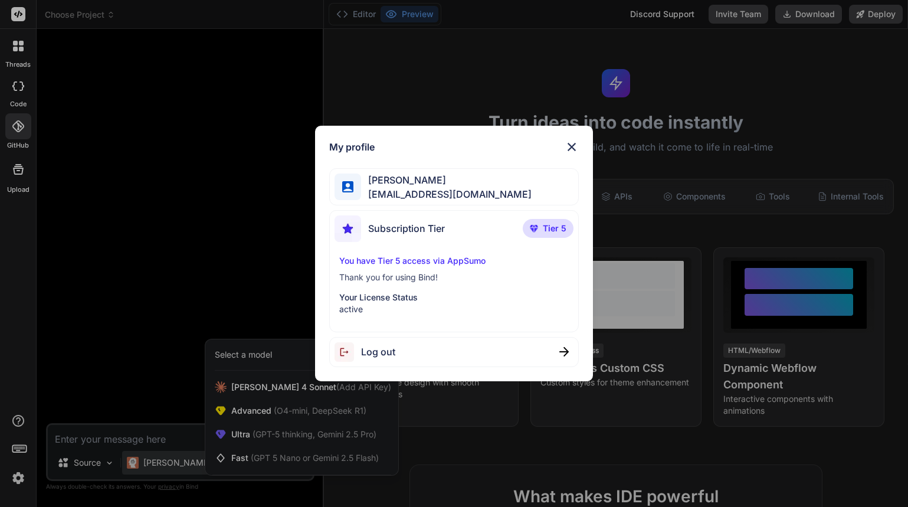
click at [17, 481] on div "My profile Ayman Shalaby vipaymanshalaby@gmail.com Subscription Tier Tier 5 You…" at bounding box center [454, 253] width 908 height 507
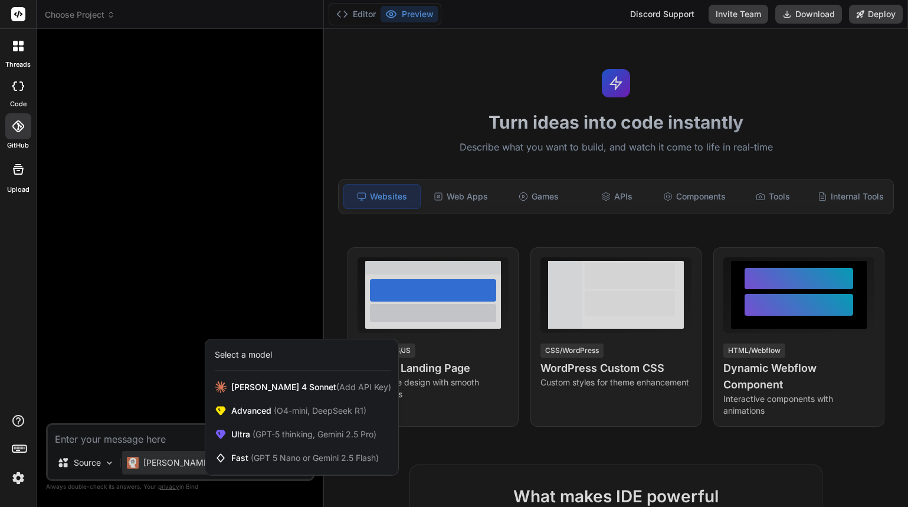
click at [11, 12] on div at bounding box center [18, 14] width 36 height 29
click at [17, 45] on icon at bounding box center [18, 46] width 11 height 11
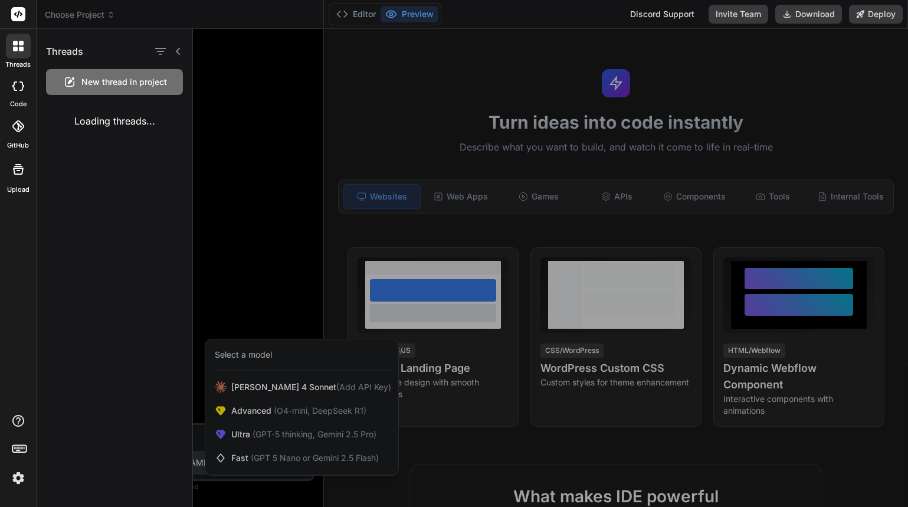
click at [22, 93] on div at bounding box center [18, 86] width 26 height 24
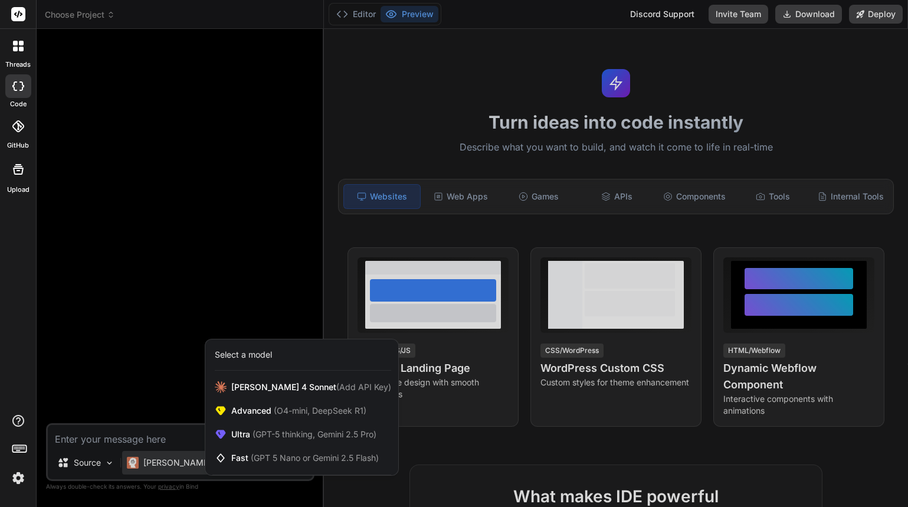
click at [22, 93] on div at bounding box center [18, 86] width 26 height 24
click at [20, 127] on icon at bounding box center [18, 126] width 12 height 12
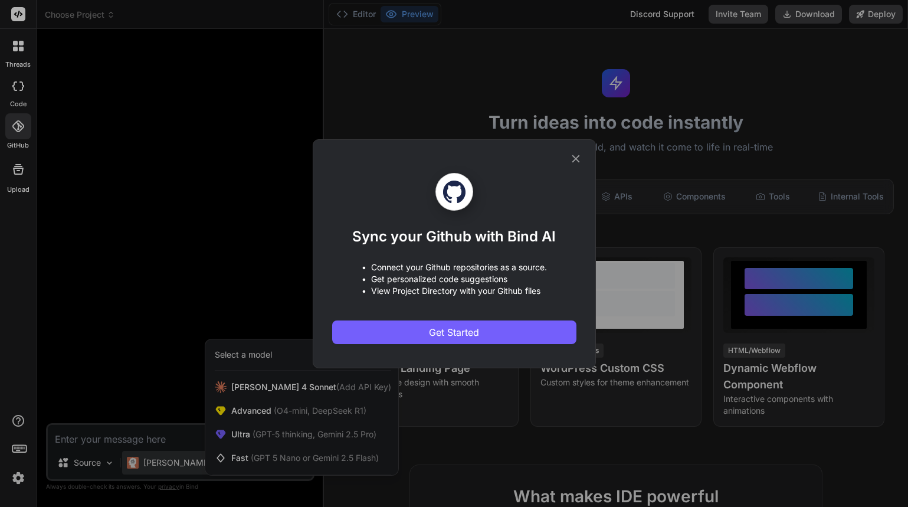
click at [17, 172] on div "Sync your Github with Bind AI • Connect your Github repositories as a source. •…" at bounding box center [454, 253] width 908 height 507
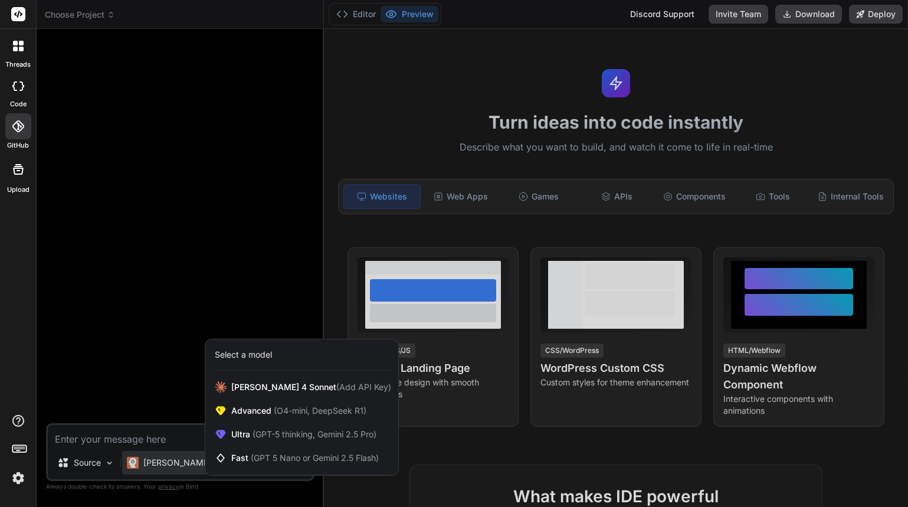
click at [99, 179] on div at bounding box center [454, 253] width 908 height 507
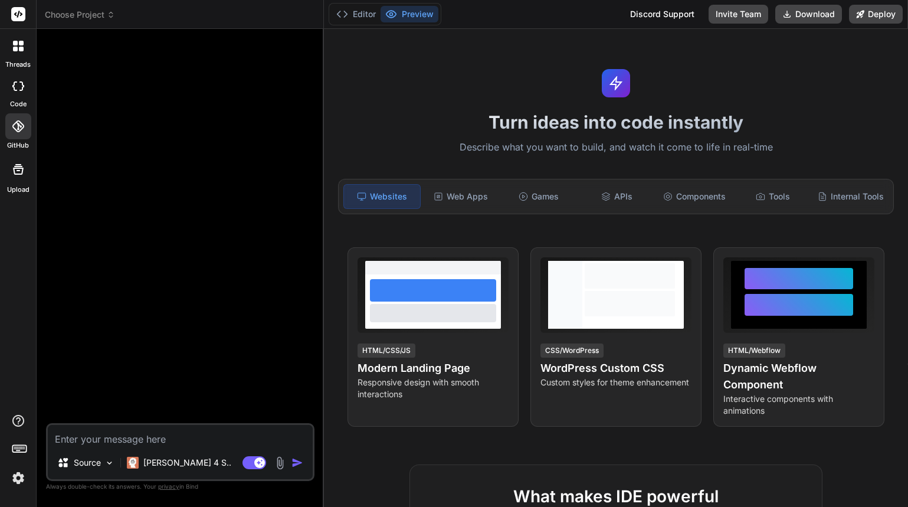
click at [18, 175] on icon at bounding box center [18, 169] width 14 height 14
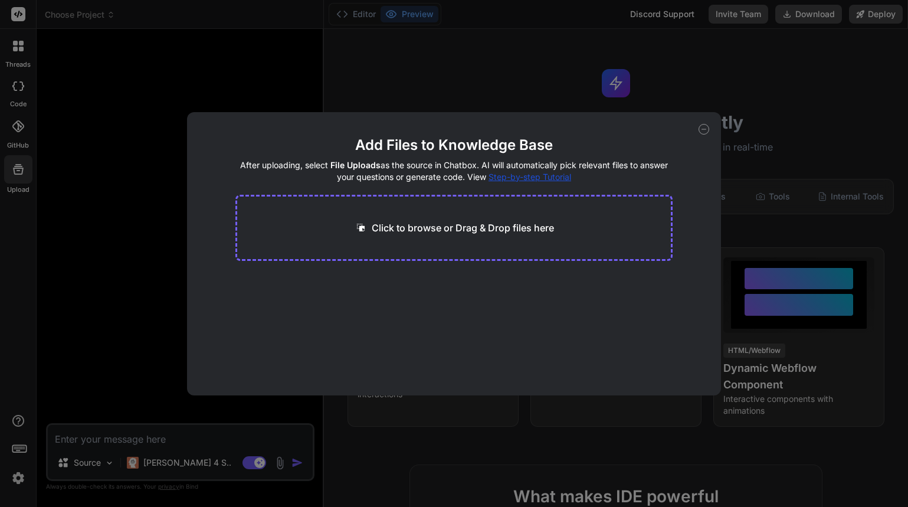
click at [22, 425] on div "Add Files to Knowledge Base After uploading, select File Uploads as the source …" at bounding box center [454, 253] width 908 height 507
type textarea "x"
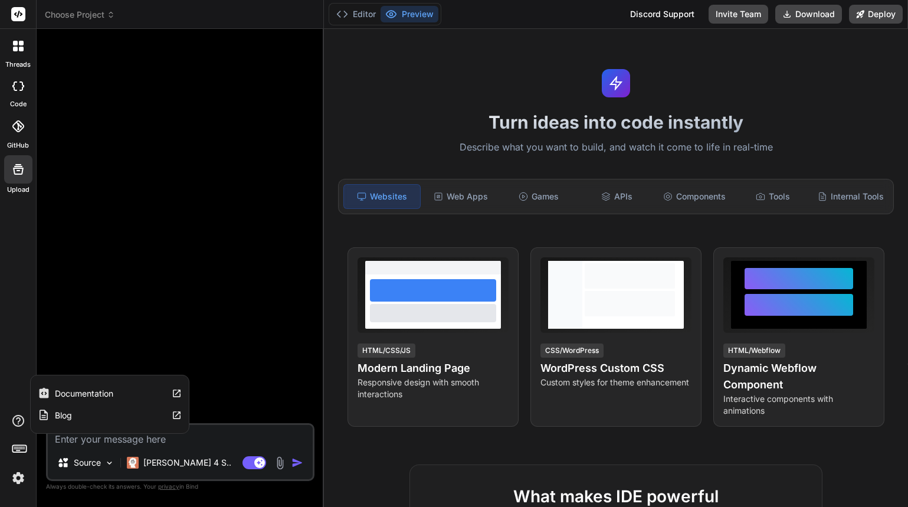
click at [104, 388] on label "Documentation" at bounding box center [84, 394] width 58 height 12
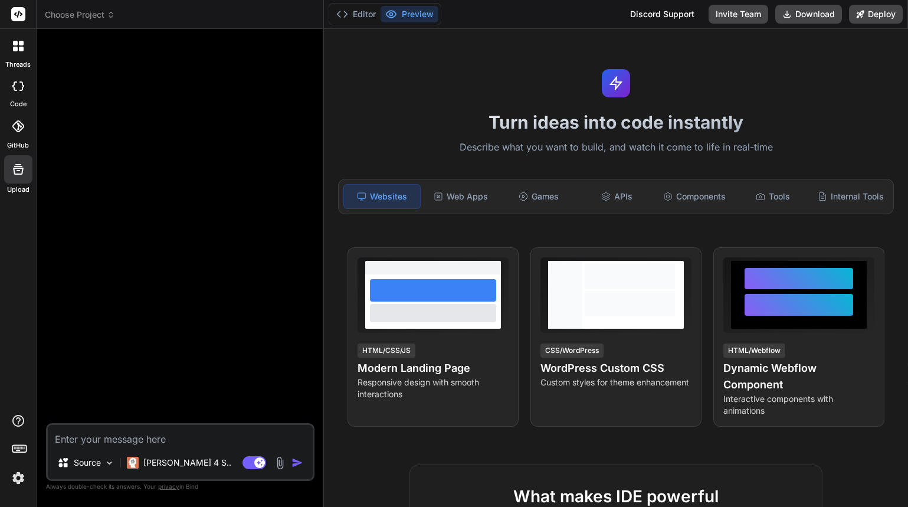
click at [18, 477] on img at bounding box center [18, 478] width 20 height 20
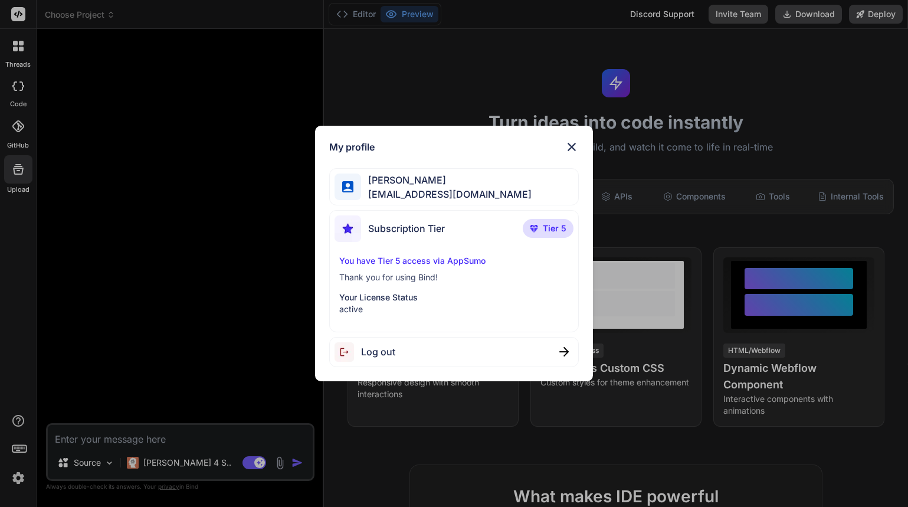
click at [21, 479] on div "My profile [PERSON_NAME] [EMAIL_ADDRESS][DOMAIN_NAME] Subscription Tier Tier 5 …" at bounding box center [454, 253] width 908 height 507
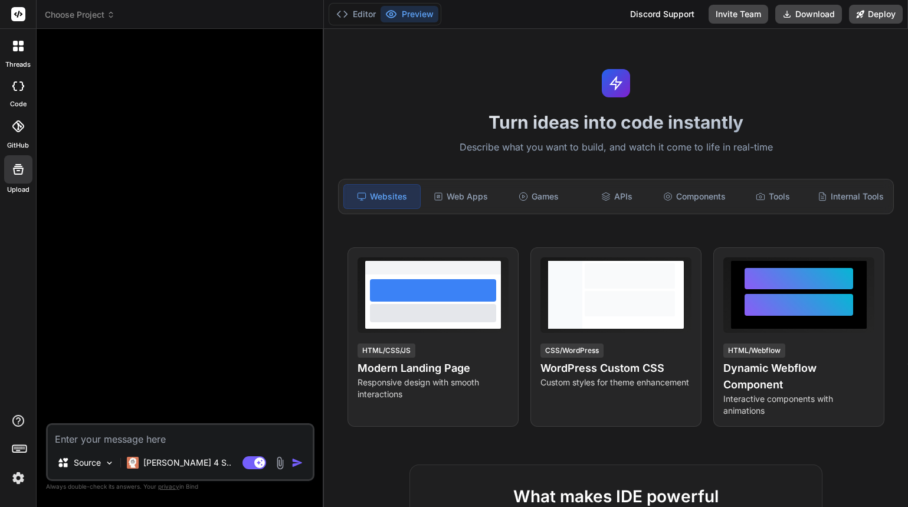
click at [19, 12] on rect at bounding box center [18, 14] width 14 height 14
click at [90, 8] on header "Choose Project Created with Pixso." at bounding box center [180, 14] width 287 height 29
click at [89, 12] on span "Choose Project" at bounding box center [80, 15] width 70 height 12
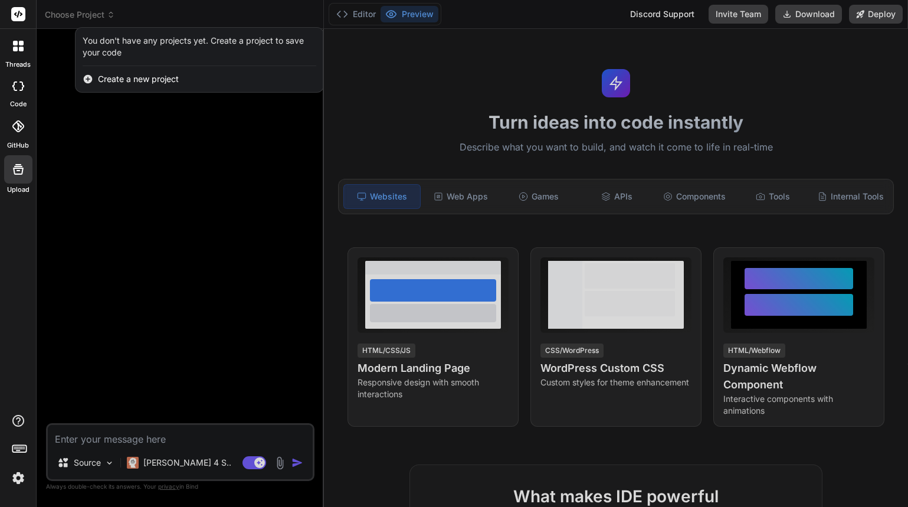
click at [88, 13] on div at bounding box center [454, 253] width 908 height 507
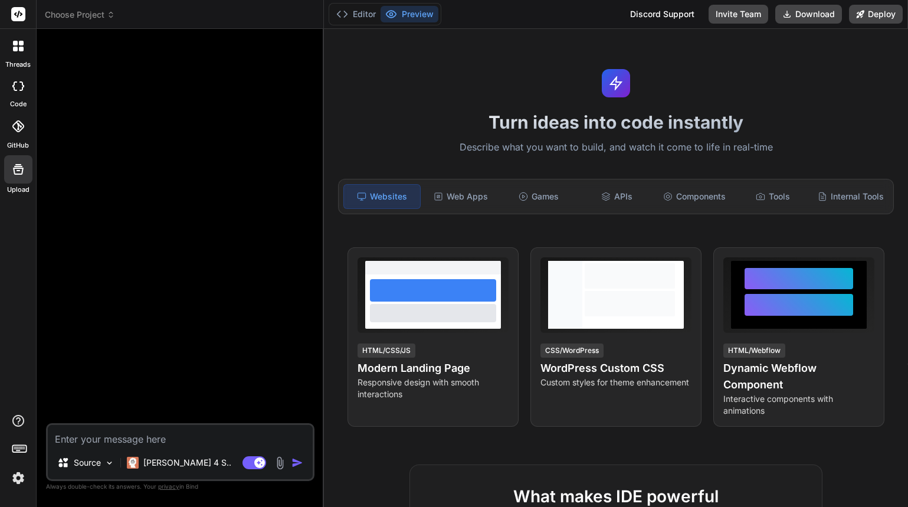
click at [88, 13] on span "Choose Project" at bounding box center [80, 15] width 70 height 12
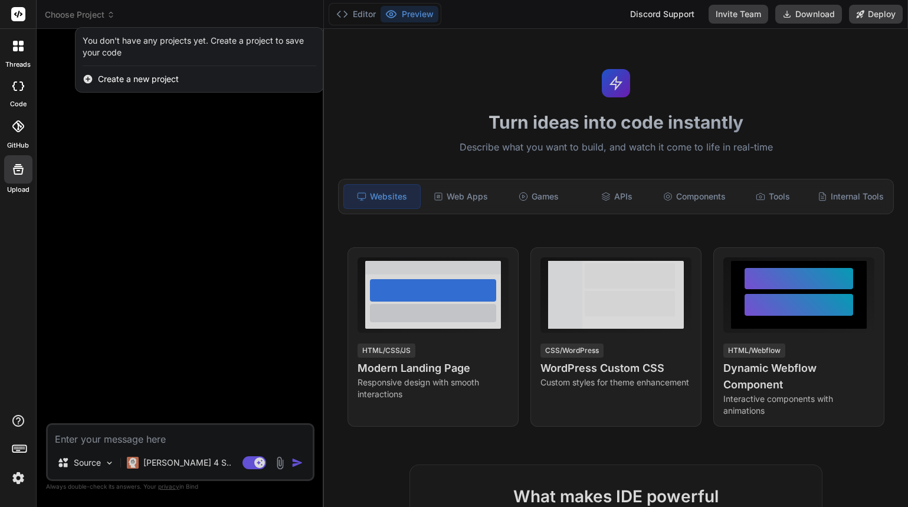
click at [93, 73] on div "Create a new project" at bounding box center [200, 79] width 248 height 26
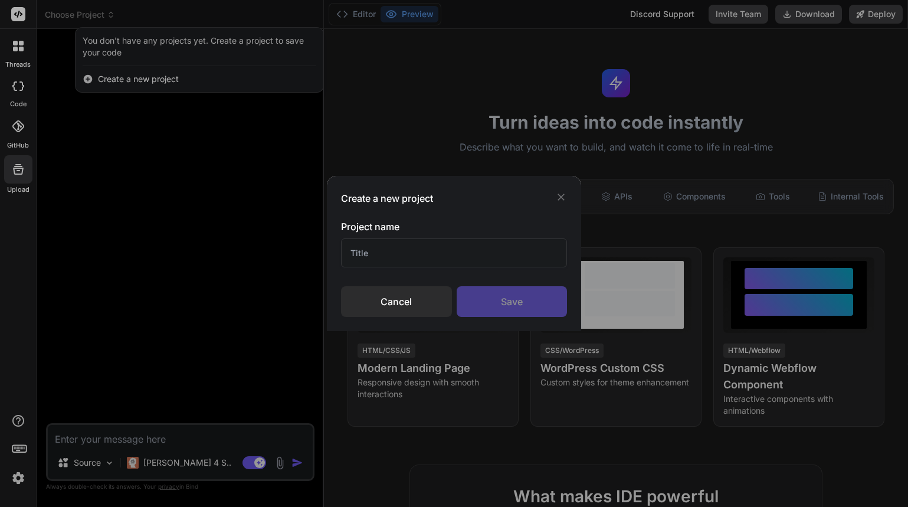
click at [398, 259] on input "text" at bounding box center [454, 252] width 226 height 29
type input "newcastle"
click at [491, 297] on div "Save" at bounding box center [512, 301] width 110 height 31
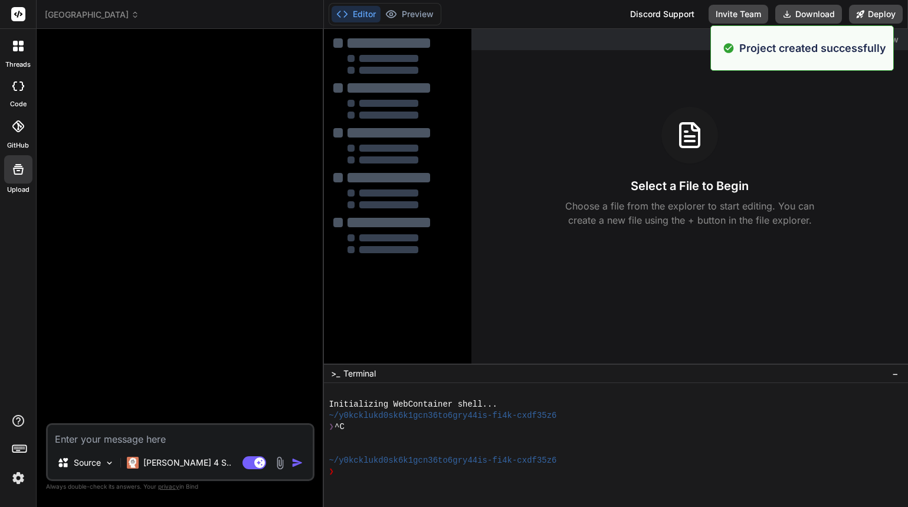
type textarea "x"
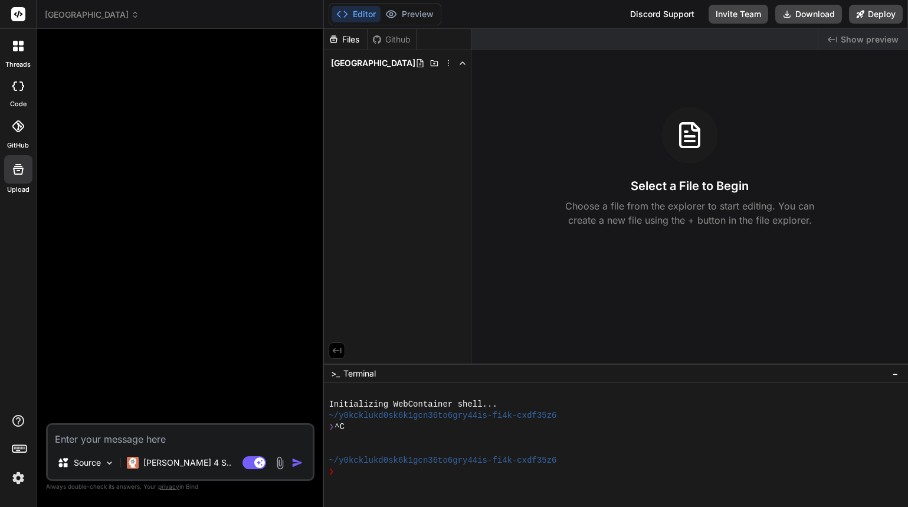
click at [18, 12] on rect at bounding box center [18, 14] width 14 height 14
click at [63, 15] on span "newcastle" at bounding box center [92, 15] width 94 height 12
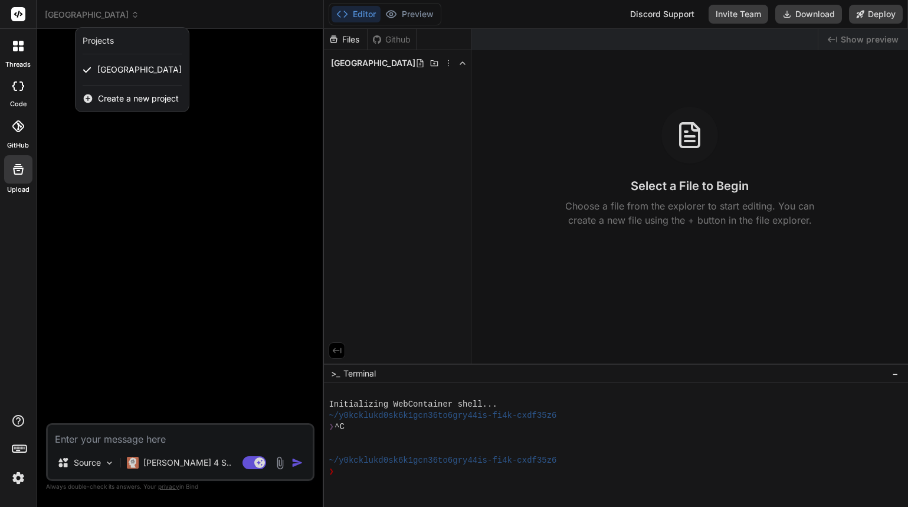
click at [63, 15] on div at bounding box center [454, 253] width 908 height 507
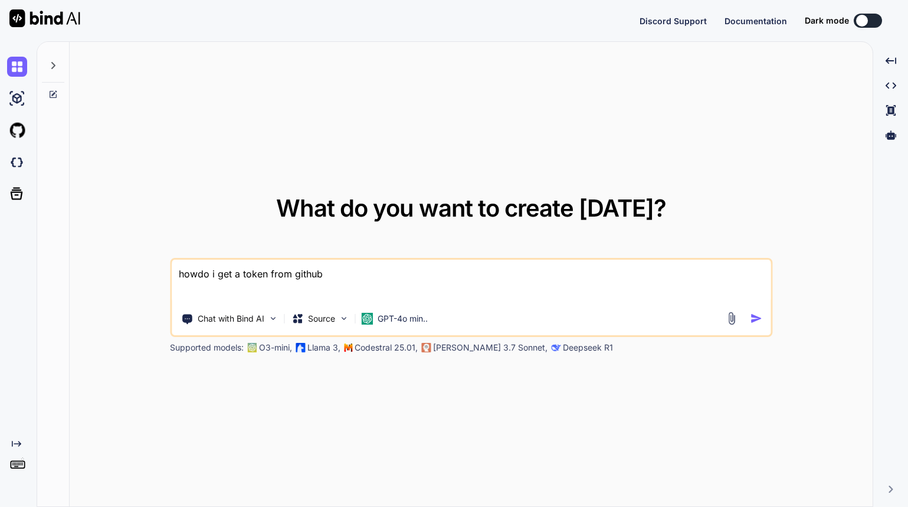
type textarea "x"
click at [100, 147] on div "What do you want to create today? howdo i get a token from github Chat with Bin…" at bounding box center [471, 274] width 803 height 465
click at [858, 19] on div at bounding box center [862, 21] width 12 height 12
click at [868, 23] on button at bounding box center [868, 21] width 28 height 14
type textarea "x"
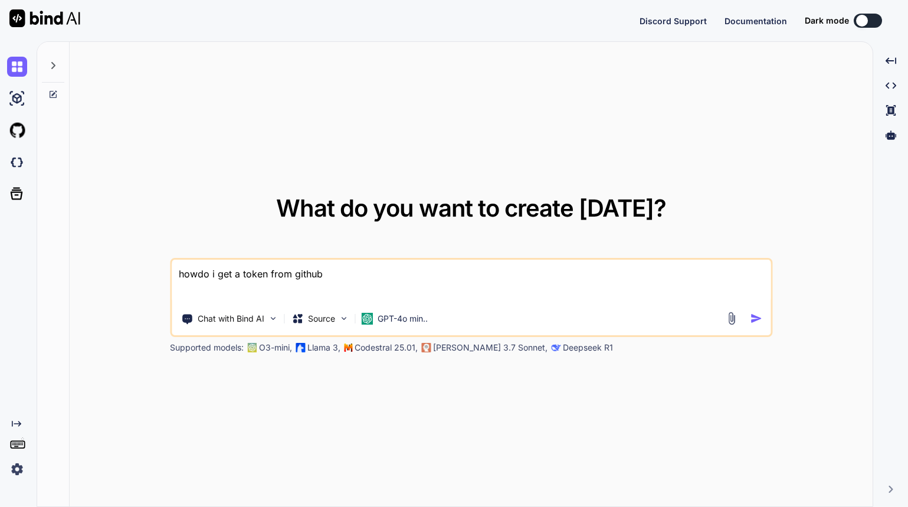
click at [18, 470] on img at bounding box center [17, 469] width 20 height 20
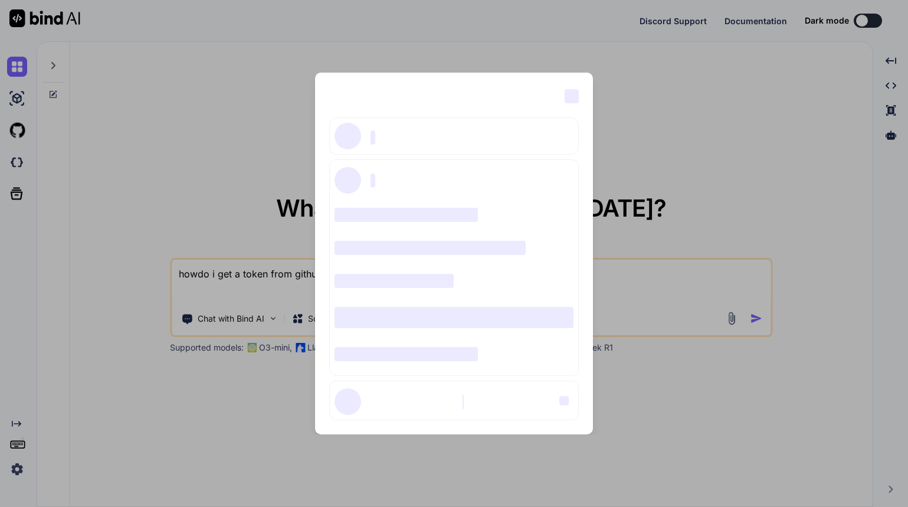
click at [132, 356] on div "‌ ‌ ‌ ‌ ‌ ‌ ‌ ‌ ‌ ‌ ‌ ‌ ‌ ‌ ‌" at bounding box center [454, 253] width 908 height 507
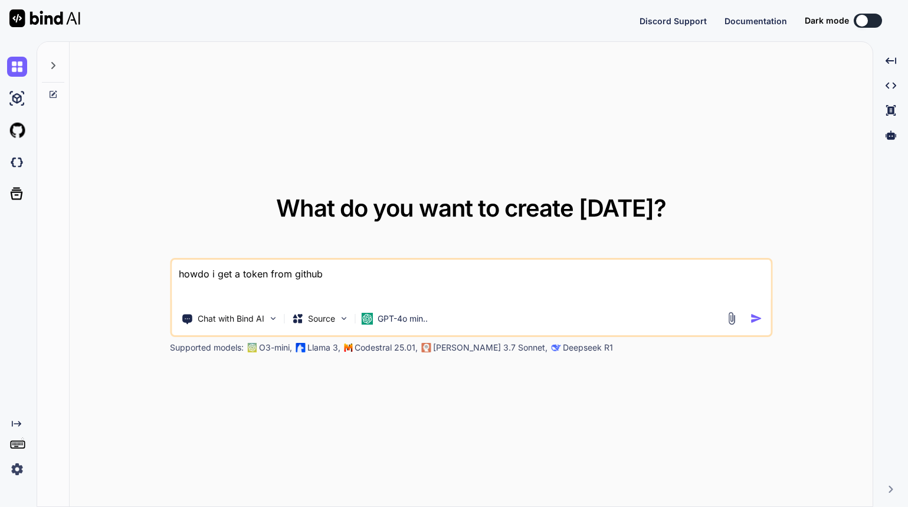
click at [20, 466] on img at bounding box center [17, 469] width 20 height 20
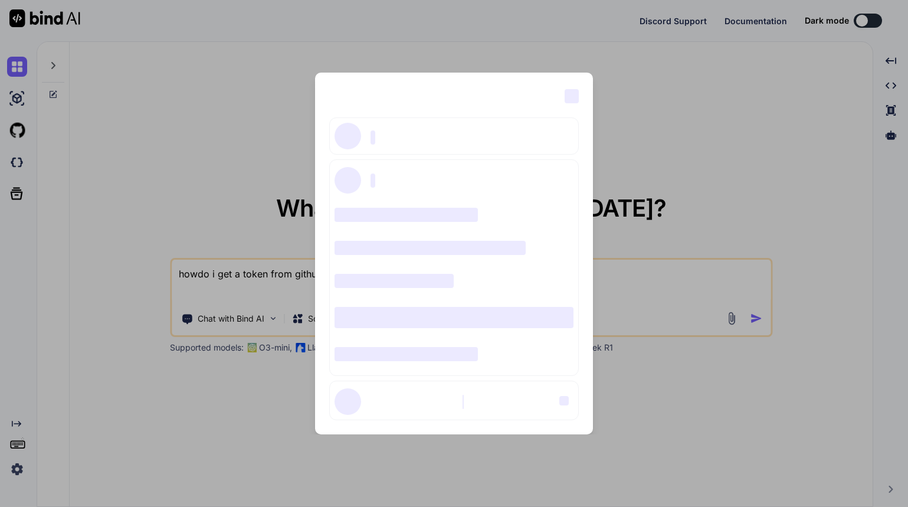
click at [205, 155] on div "‌ ‌ ‌ ‌ ‌ ‌ ‌ ‌ ‌ ‌ ‌ ‌ ‌ ‌ ‌" at bounding box center [454, 253] width 908 height 507
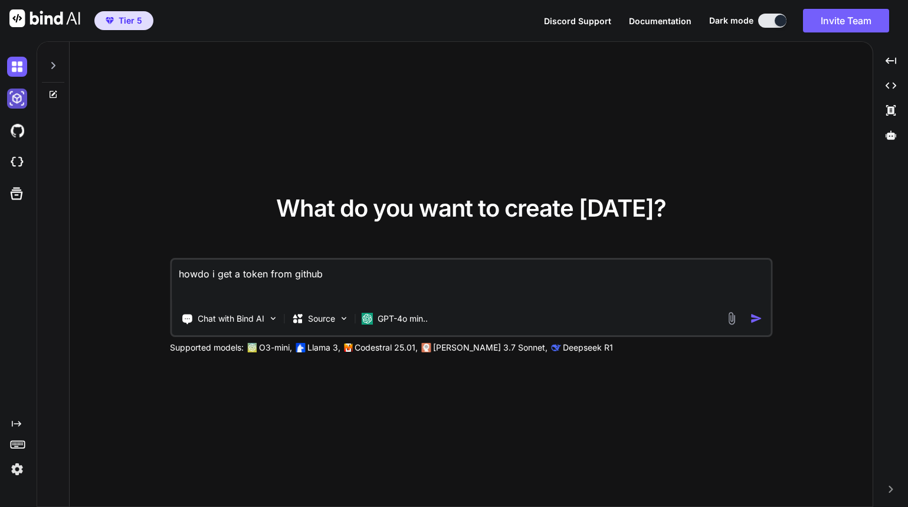
click at [14, 94] on img at bounding box center [17, 98] width 20 height 20
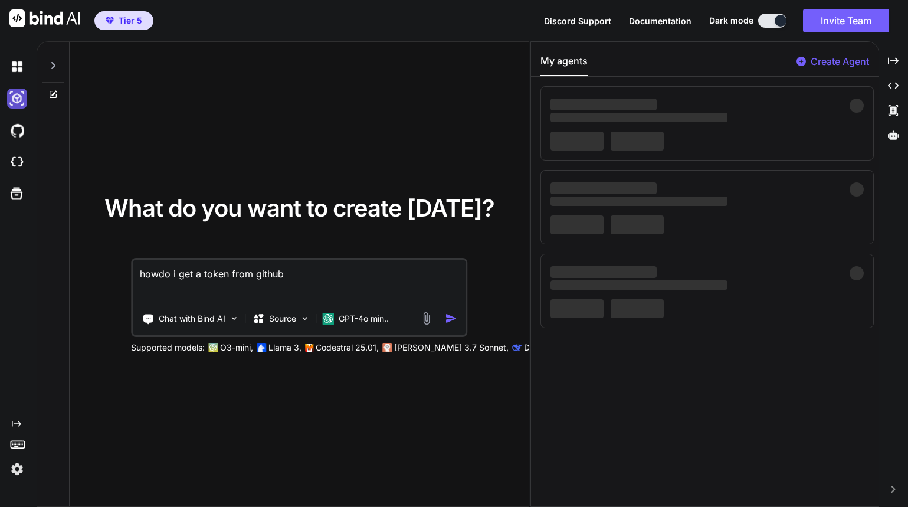
type textarea "x"
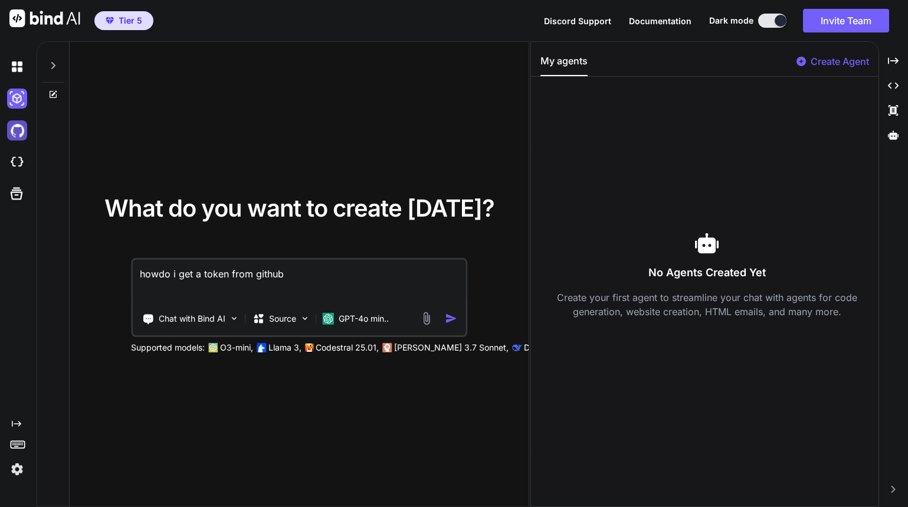
click at [15, 126] on img at bounding box center [17, 130] width 20 height 20
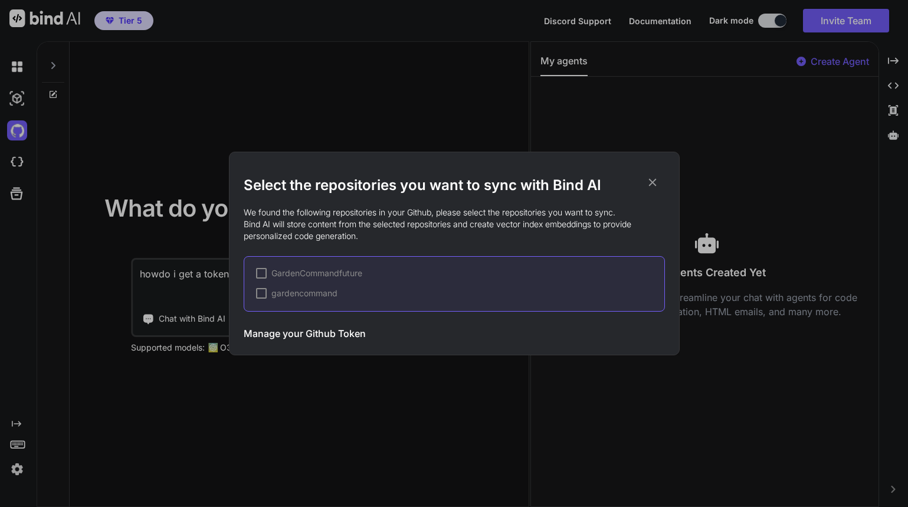
click at [655, 182] on icon at bounding box center [652, 182] width 13 height 13
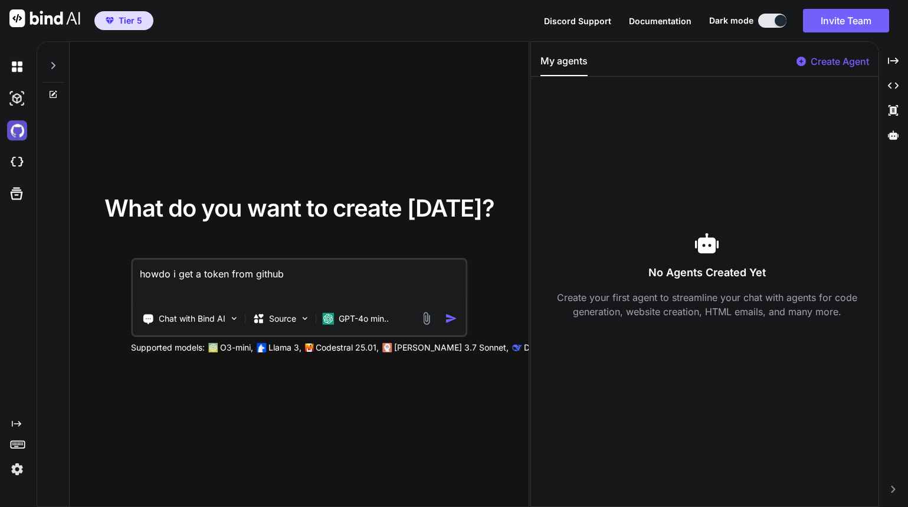
click at [25, 132] on img at bounding box center [17, 130] width 20 height 20
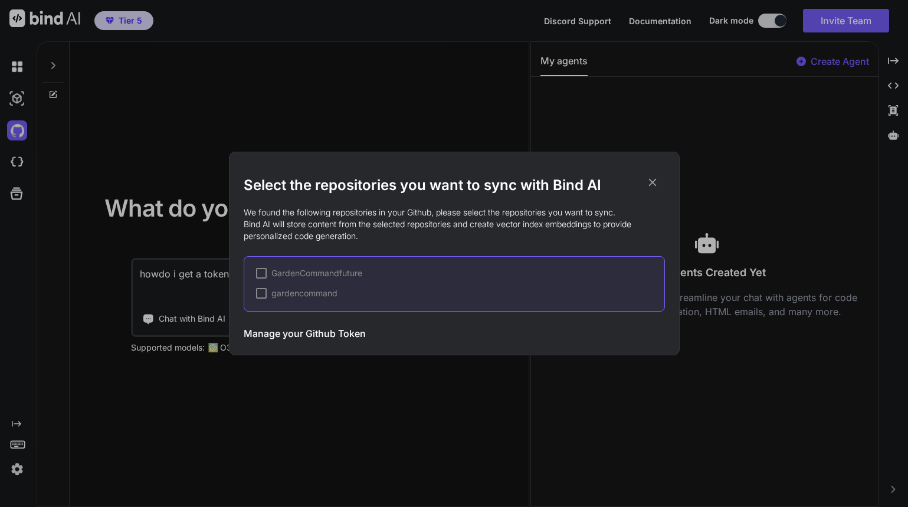
click at [288, 333] on h3 "Manage your Github Token" at bounding box center [305, 333] width 122 height 14
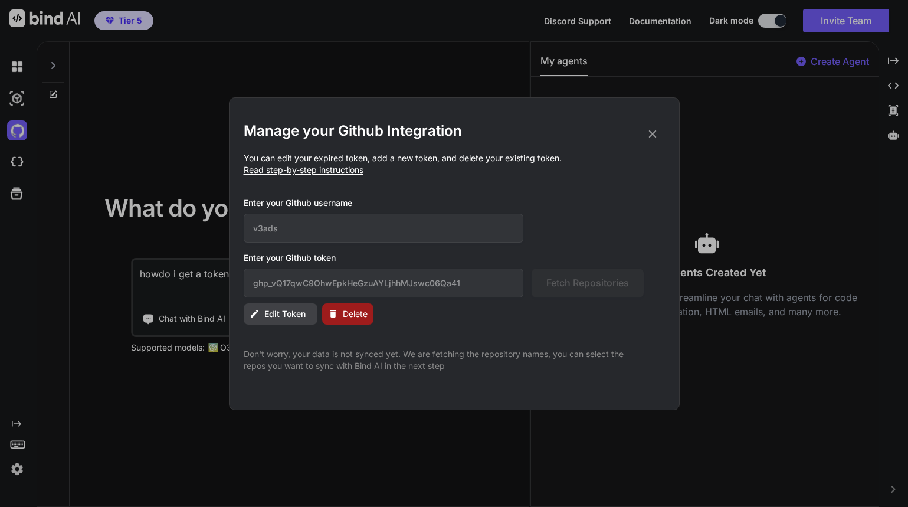
click at [634, 232] on div "Enter your Github username v3ads" at bounding box center [444, 219] width 400 height 45
click at [652, 134] on icon at bounding box center [652, 134] width 8 height 8
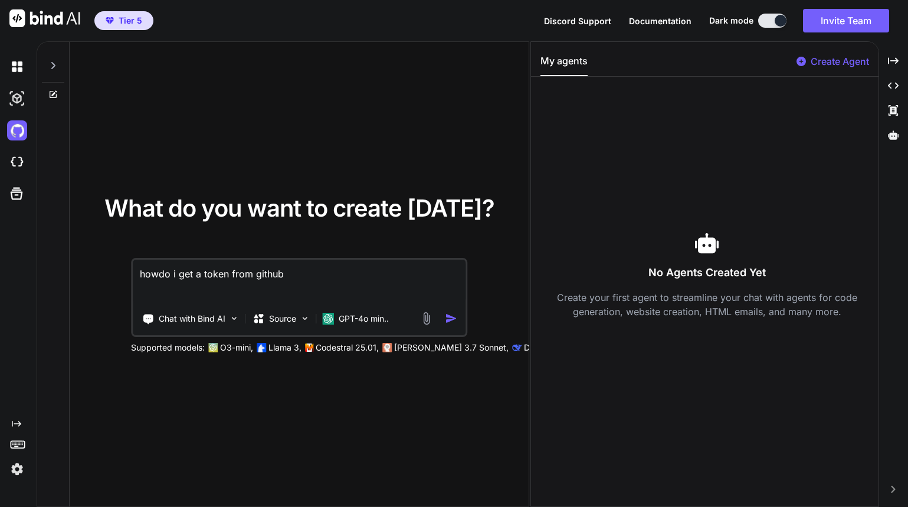
click at [15, 472] on img at bounding box center [17, 469] width 20 height 20
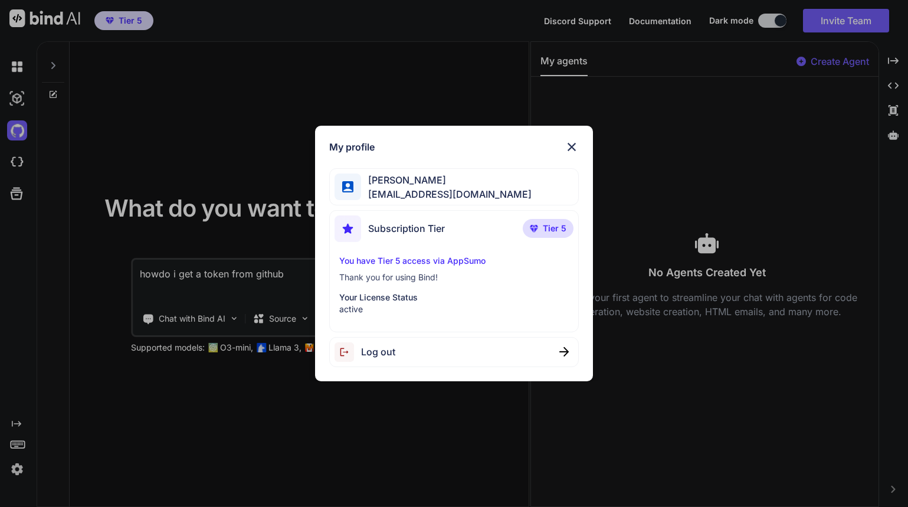
click at [18, 473] on div "My profile [PERSON_NAME] [EMAIL_ADDRESS][DOMAIN_NAME] Subscription Tier Tier 5 …" at bounding box center [454, 253] width 908 height 507
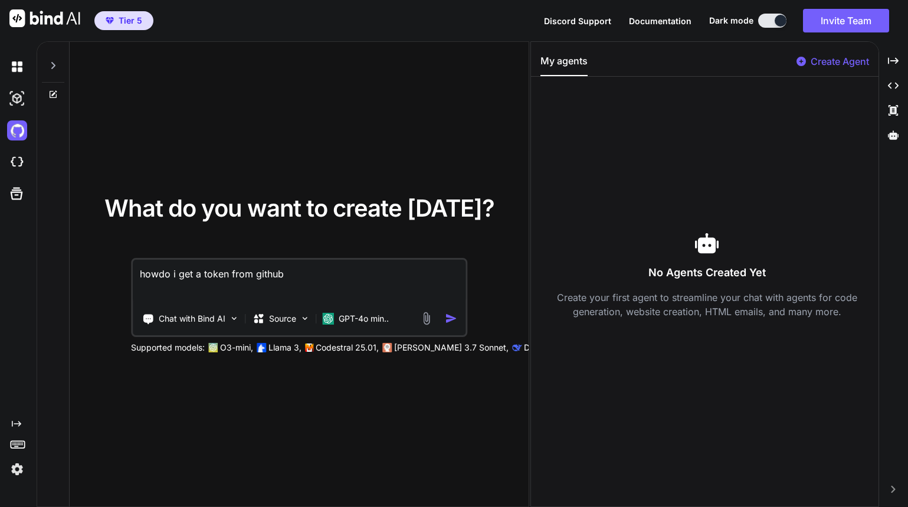
click at [672, 20] on span "Documentation" at bounding box center [660, 21] width 63 height 10
